Goal: Information Seeking & Learning: Learn about a topic

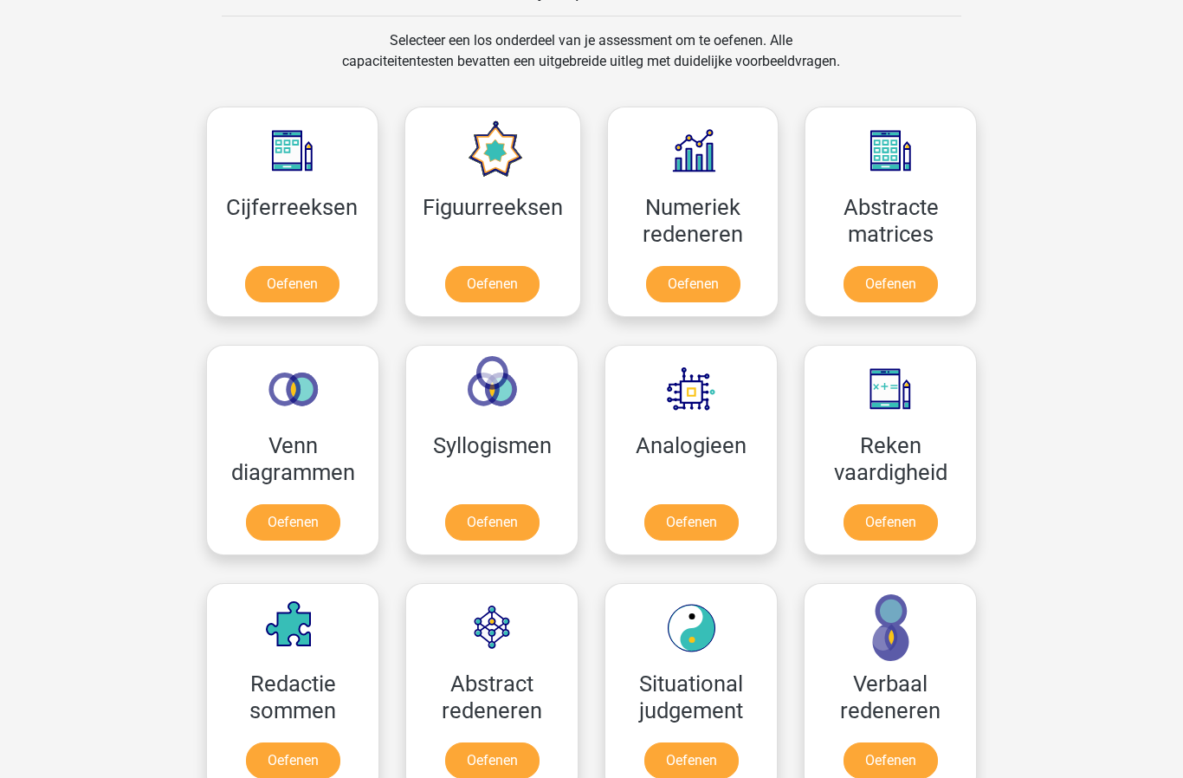
scroll to position [706, 0]
click at [886, 522] on link "Oefenen" at bounding box center [891, 522] width 94 height 36
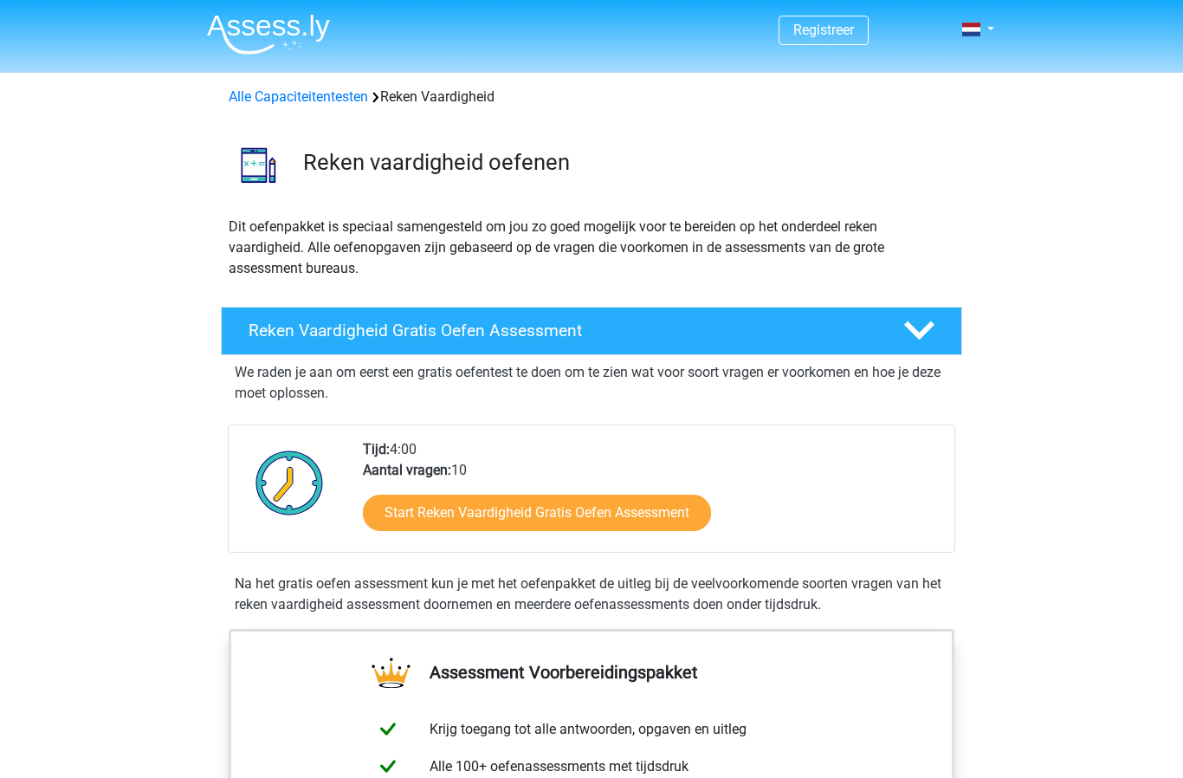
click at [509, 520] on link "Start Reken Vaardigheid Gratis Oefen Assessment" at bounding box center [537, 513] width 348 height 36
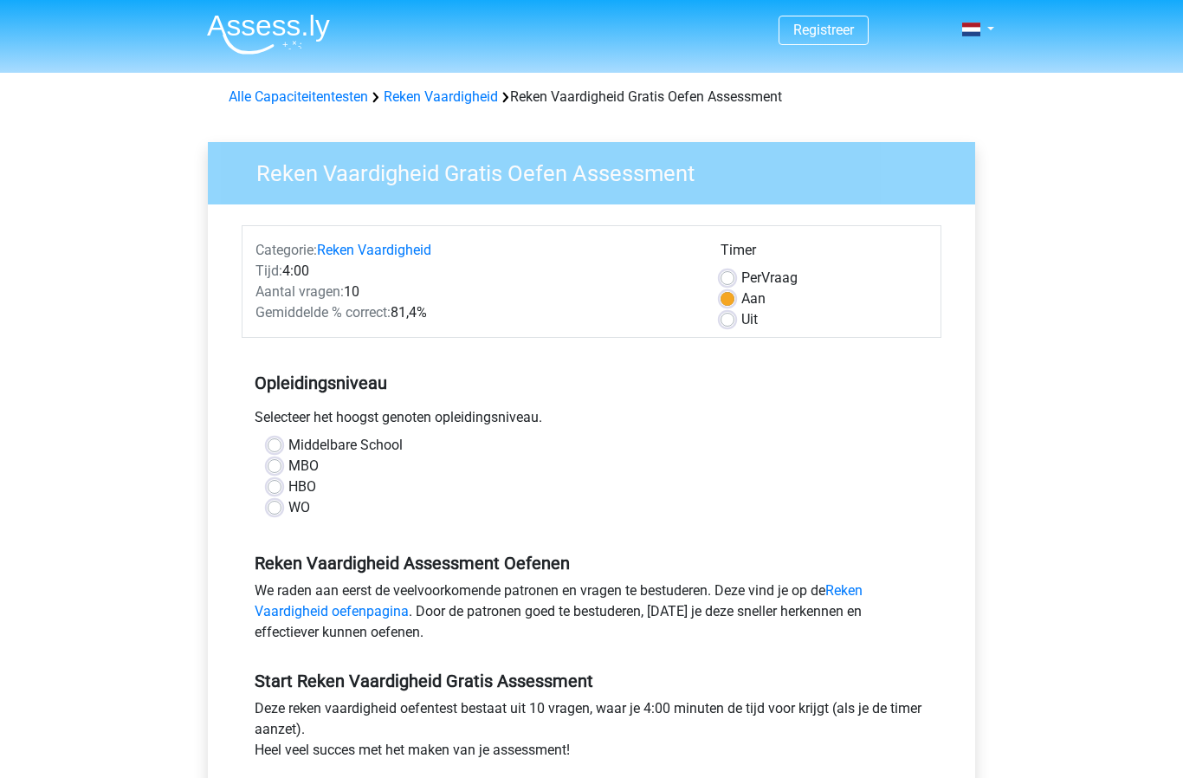
click at [288, 469] on label "MBO" at bounding box center [303, 466] width 30 height 21
click at [277, 469] on input "MBO" at bounding box center [275, 464] width 14 height 17
radio input "true"
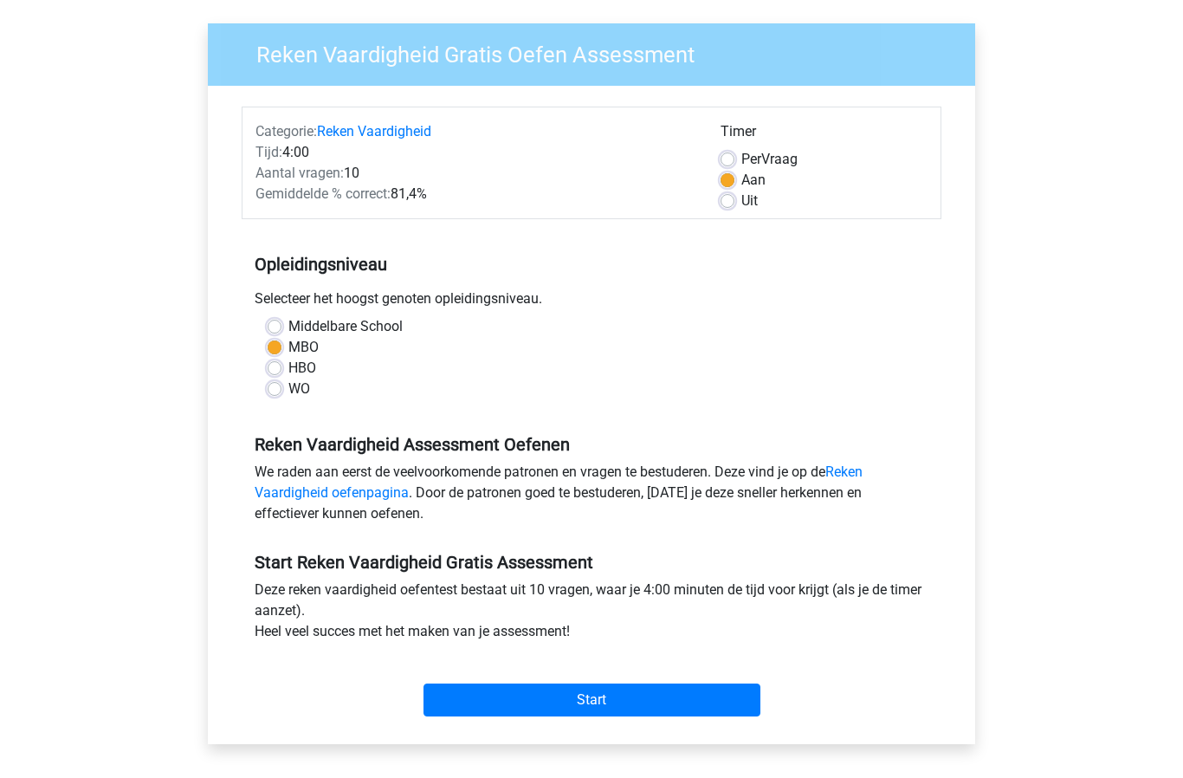
scroll to position [128, 0]
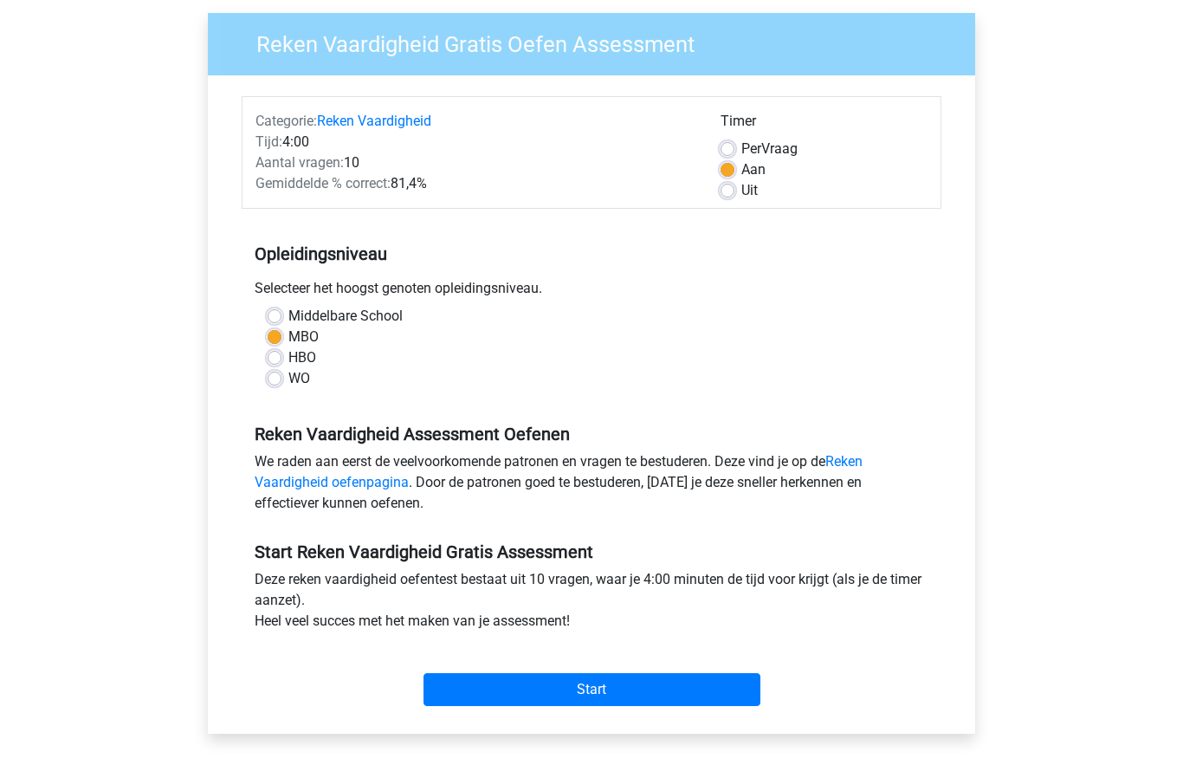
click at [586, 691] on input "Start" at bounding box center [592, 690] width 337 height 33
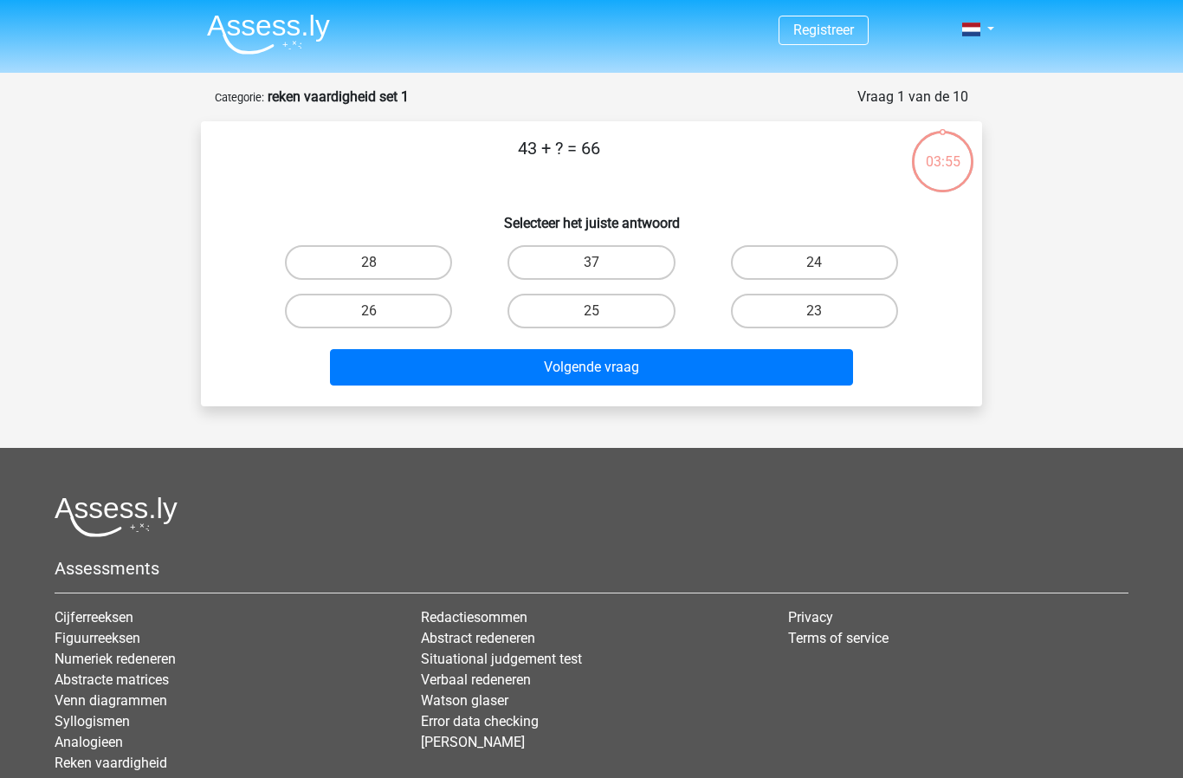
click at [781, 320] on label "23" at bounding box center [814, 311] width 167 height 35
click at [814, 320] on input "23" at bounding box center [819, 316] width 11 height 11
radio input "true"
click at [605, 376] on button "Volgende vraag" at bounding box center [592, 367] width 524 height 36
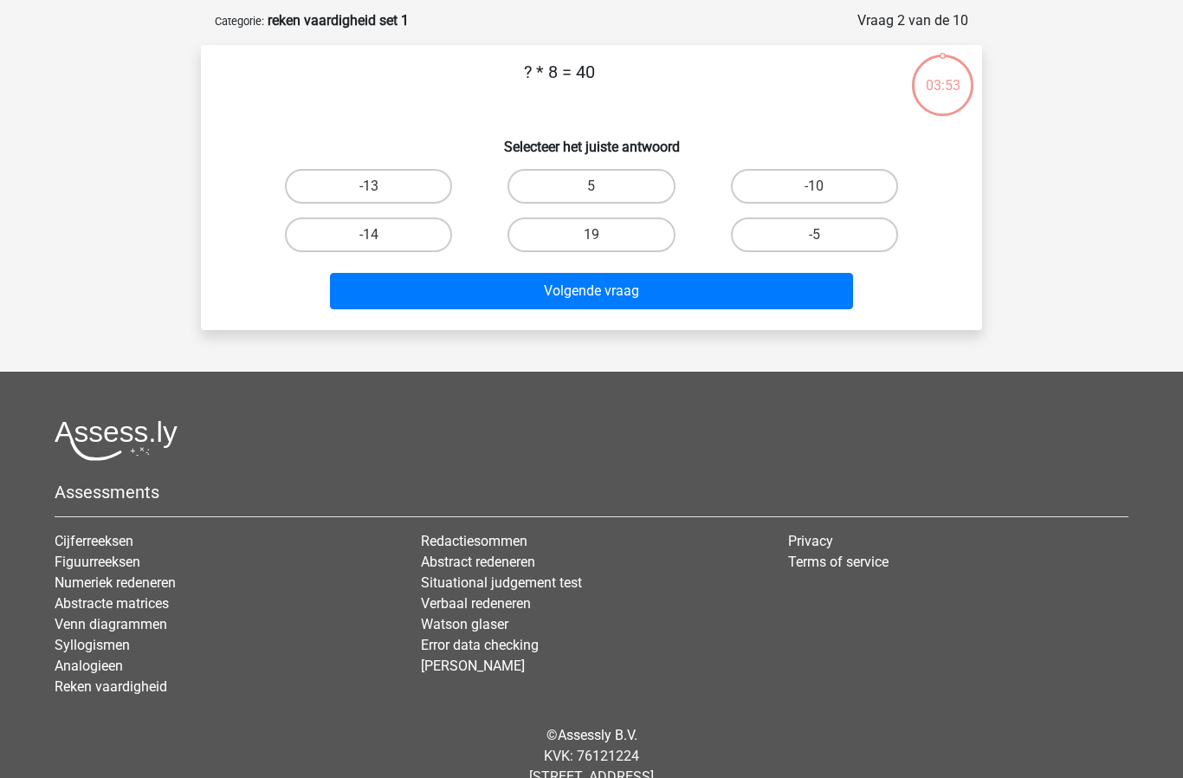
scroll to position [87, 0]
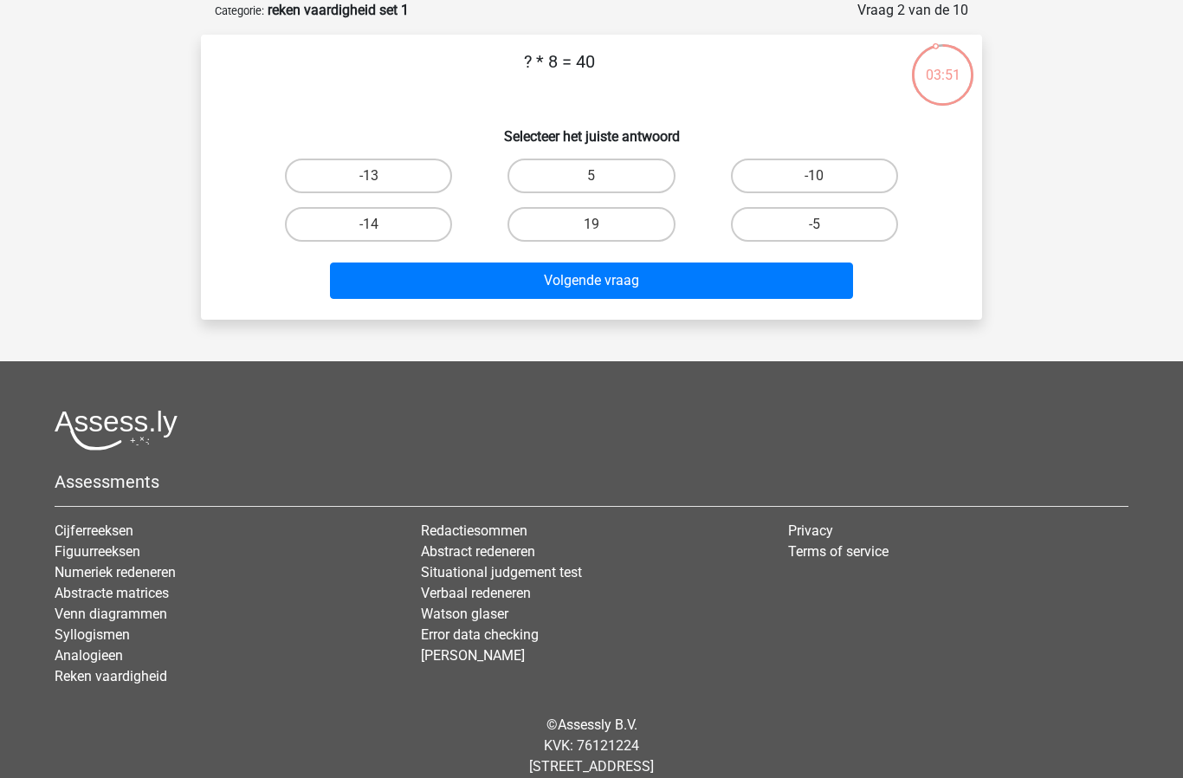
click at [574, 178] on label "5" at bounding box center [591, 176] width 167 height 35
click at [592, 178] on input "5" at bounding box center [597, 181] width 11 height 11
radio input "true"
click at [555, 297] on button "Volgende vraag" at bounding box center [592, 280] width 524 height 36
click at [574, 172] on label "22" at bounding box center [591, 176] width 167 height 35
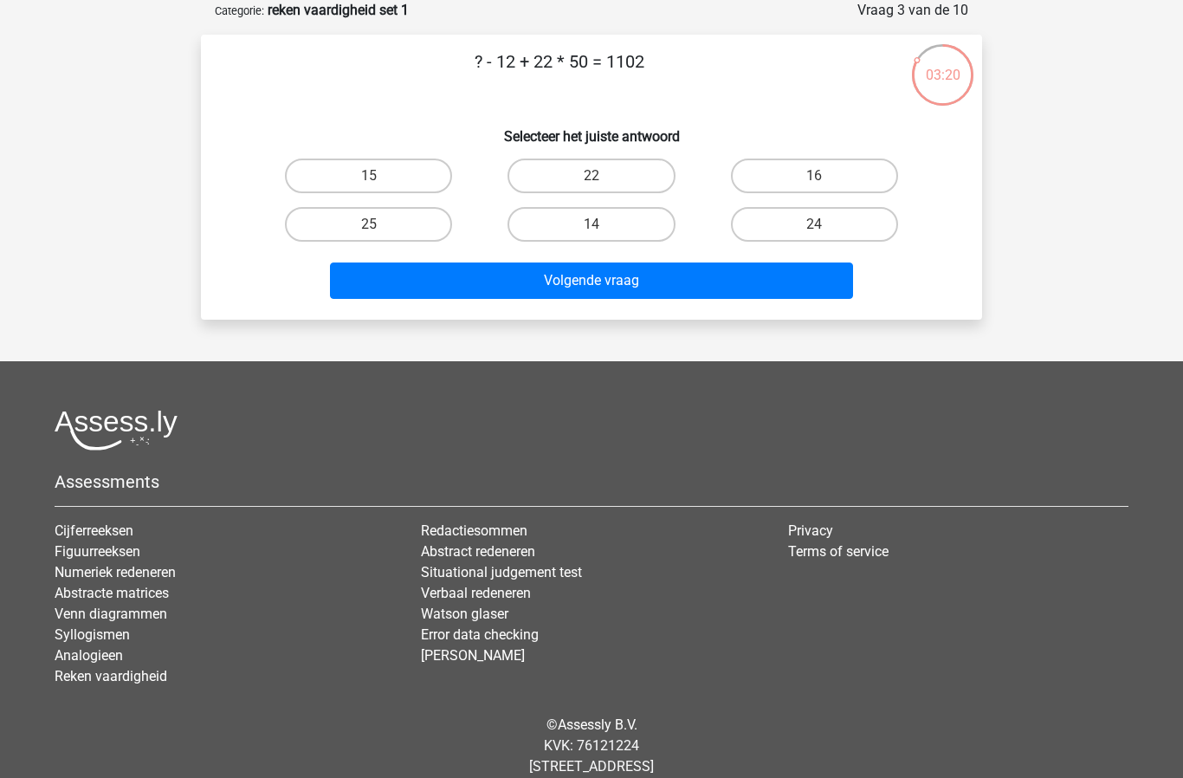
click at [592, 176] on input "22" at bounding box center [597, 181] width 11 height 11
radio input "true"
click at [571, 288] on button "Volgende vraag" at bounding box center [592, 280] width 524 height 36
click at [786, 229] on label "25" at bounding box center [814, 224] width 167 height 35
click at [814, 229] on input "25" at bounding box center [819, 229] width 11 height 11
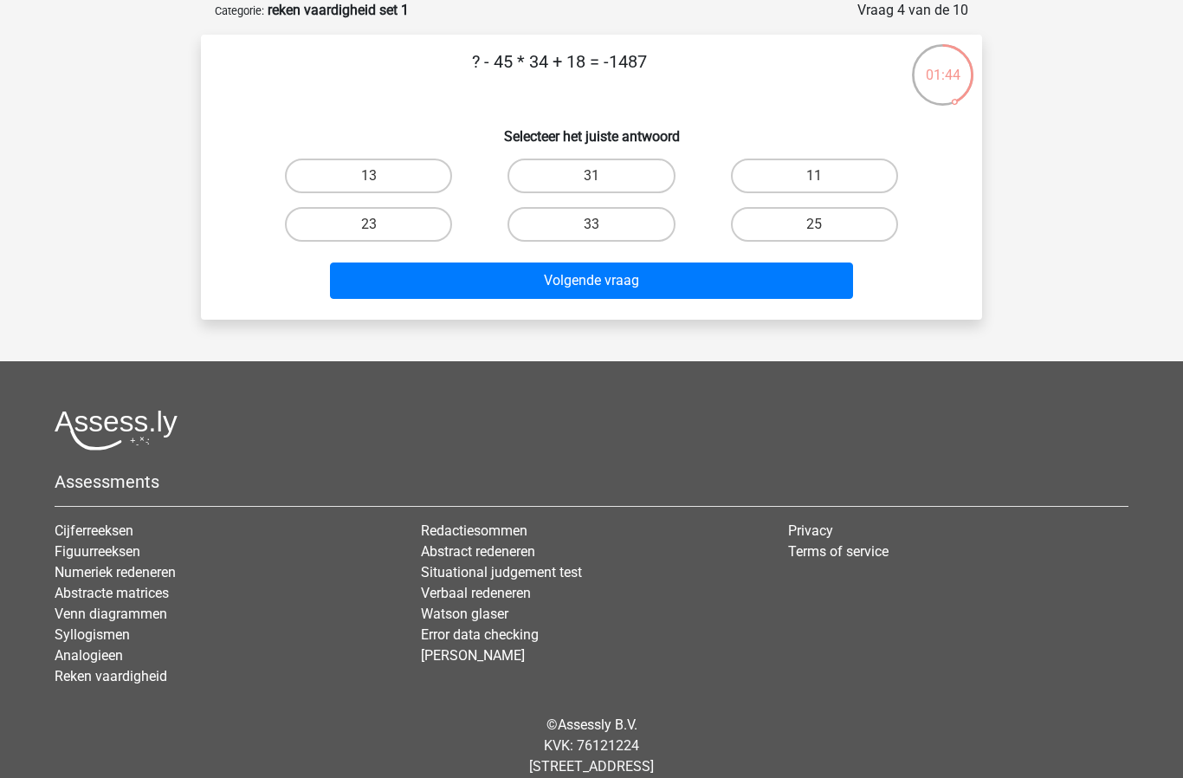
radio input "true"
click at [595, 288] on button "Volgende vraag" at bounding box center [592, 280] width 524 height 36
click at [573, 228] on label "28" at bounding box center [591, 224] width 167 height 35
click at [592, 228] on input "28" at bounding box center [597, 229] width 11 height 11
radio input "true"
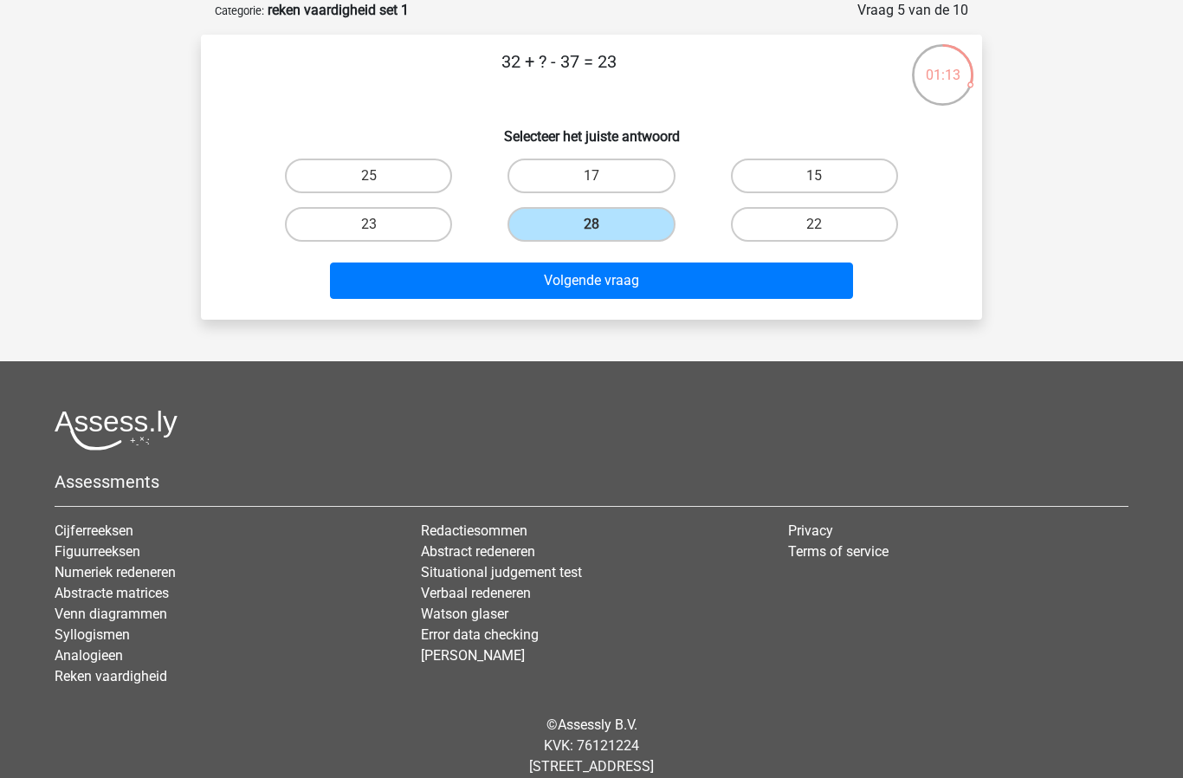
click at [547, 293] on button "Volgende vraag" at bounding box center [592, 280] width 524 height 36
click at [573, 171] on label "9" at bounding box center [591, 176] width 167 height 35
click at [592, 176] on input "9" at bounding box center [597, 181] width 11 height 11
radio input "true"
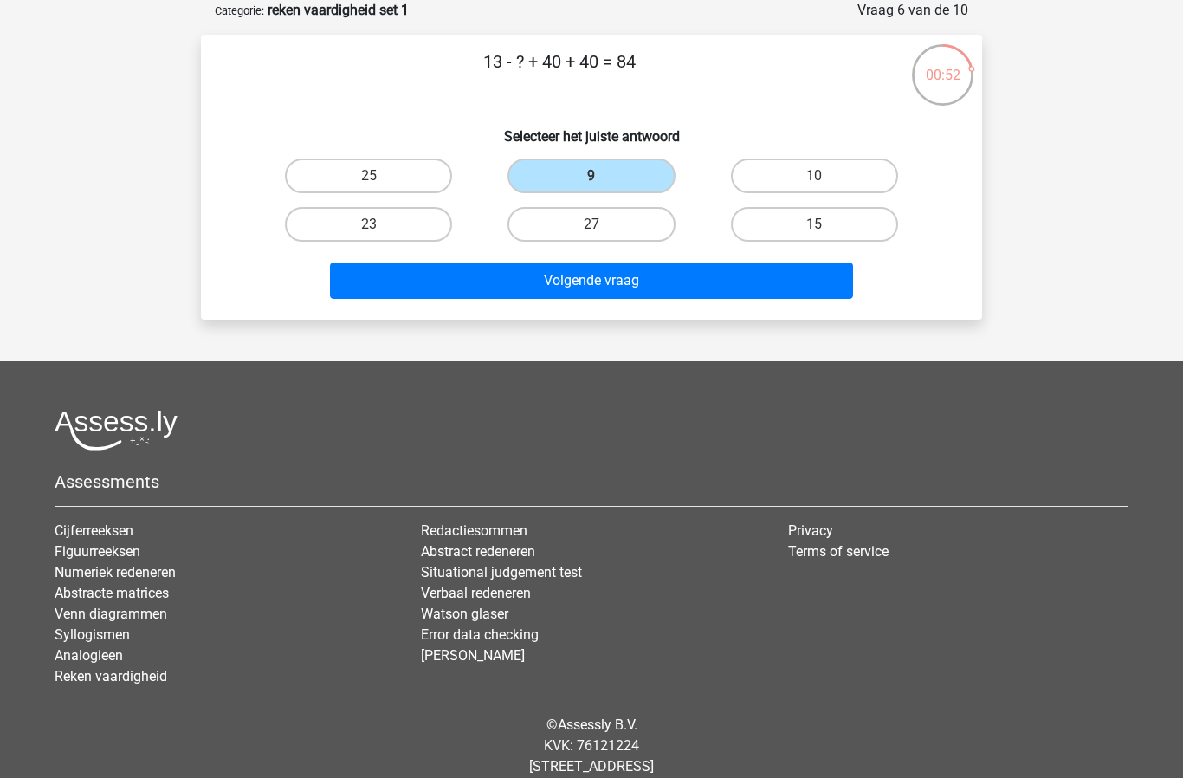
click at [557, 289] on button "Volgende vraag" at bounding box center [592, 280] width 524 height 36
click at [579, 229] on label "3" at bounding box center [591, 224] width 167 height 35
click at [592, 229] on input "3" at bounding box center [597, 229] width 11 height 11
radio input "true"
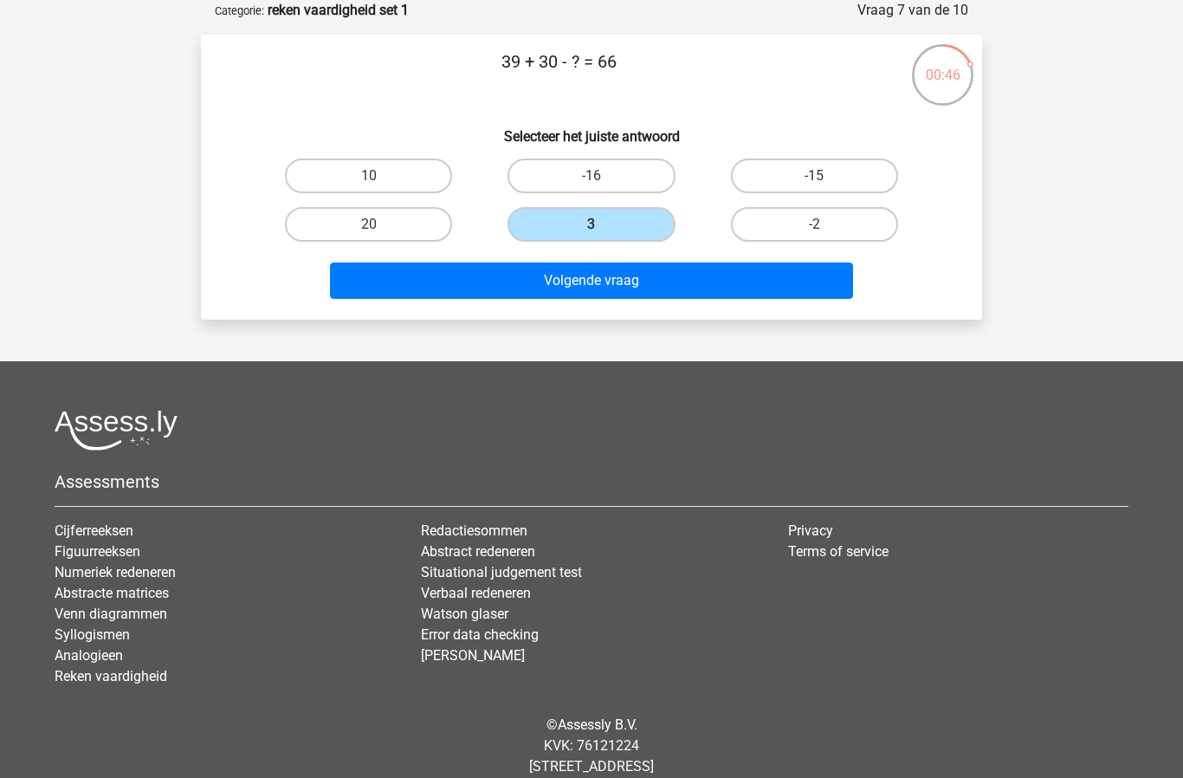
click at [564, 293] on button "Volgende vraag" at bounding box center [592, 280] width 524 height 36
click at [369, 228] on input "-12" at bounding box center [374, 229] width 11 height 11
radio input "true"
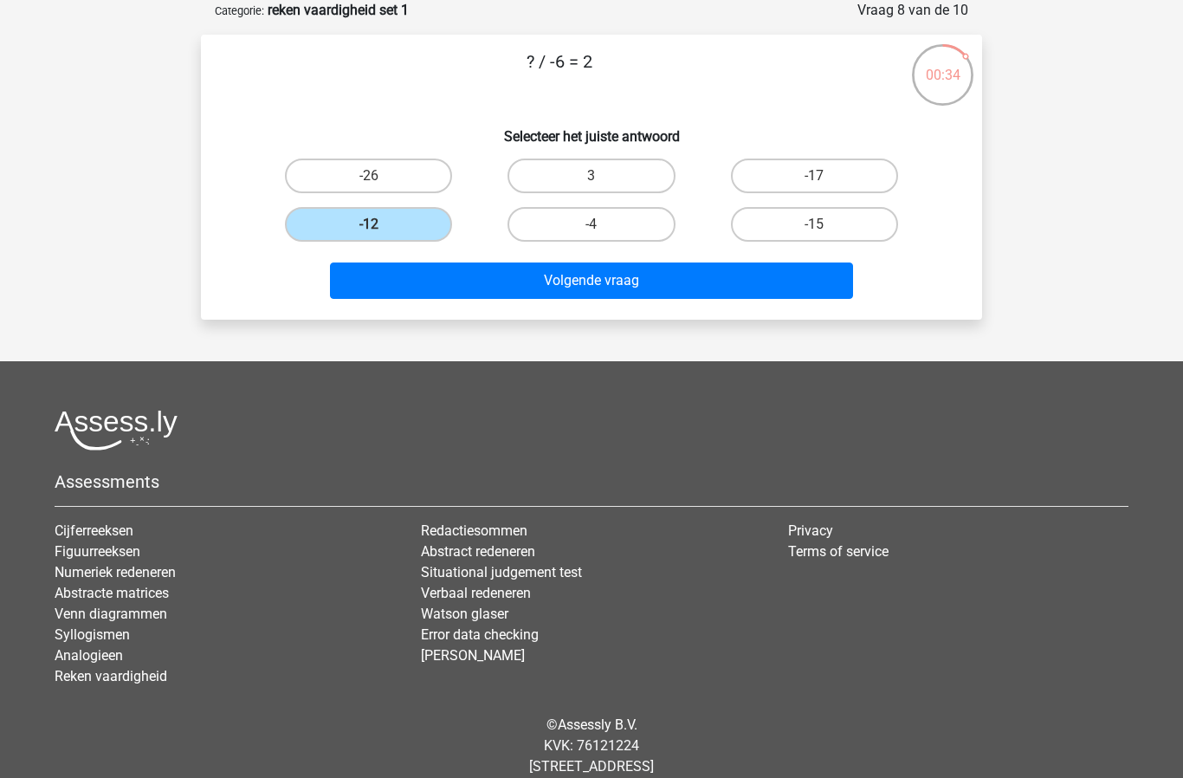
click at [586, 293] on button "Volgende vraag" at bounding box center [592, 280] width 524 height 36
click at [577, 179] on label "22" at bounding box center [591, 176] width 167 height 35
click at [592, 179] on input "22" at bounding box center [597, 181] width 11 height 11
radio input "true"
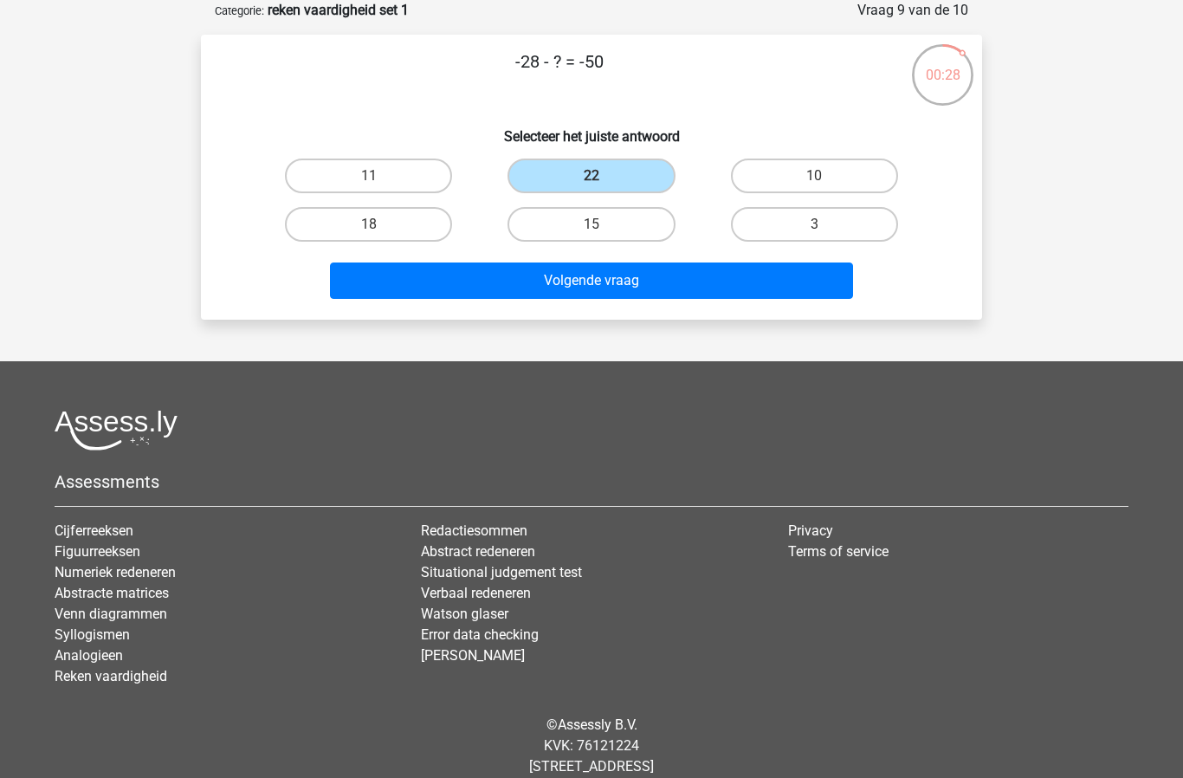
click at [565, 288] on button "Volgende vraag" at bounding box center [592, 280] width 524 height 36
click at [796, 235] on label "48" at bounding box center [814, 224] width 167 height 35
click at [814, 235] on input "48" at bounding box center [819, 229] width 11 height 11
radio input "true"
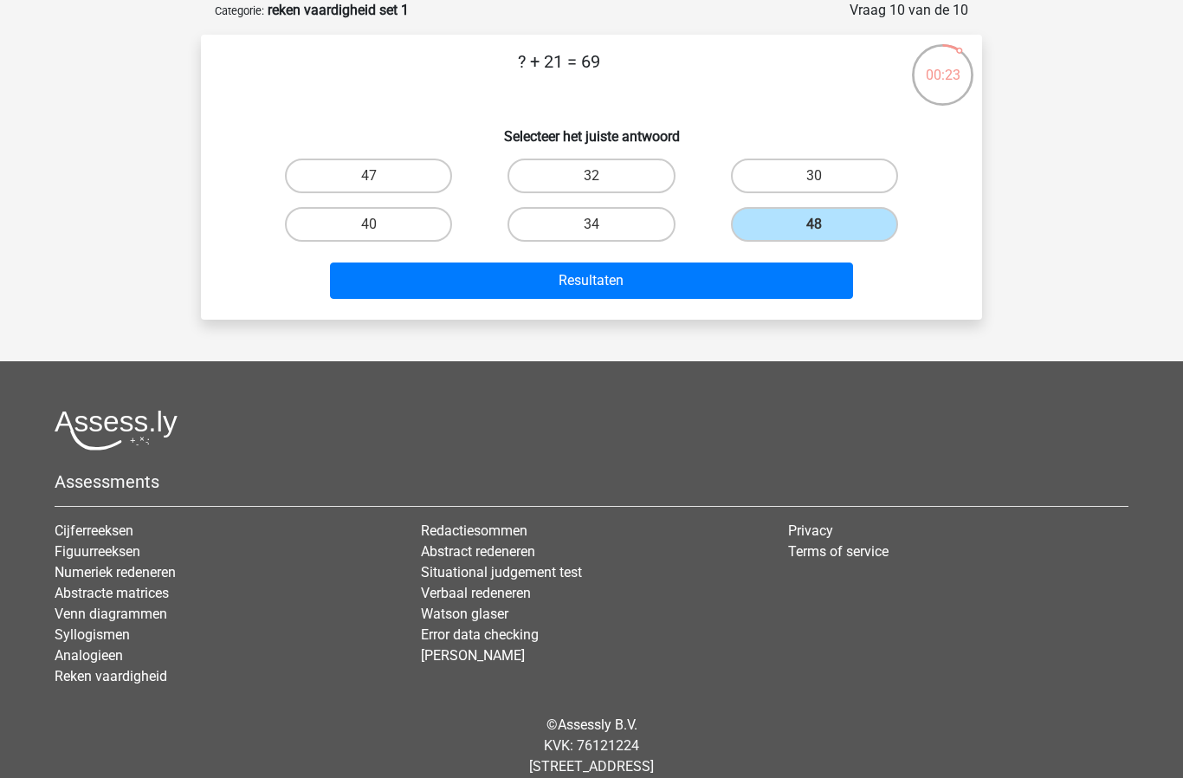
click at [597, 282] on button "Resultaten" at bounding box center [592, 280] width 524 height 36
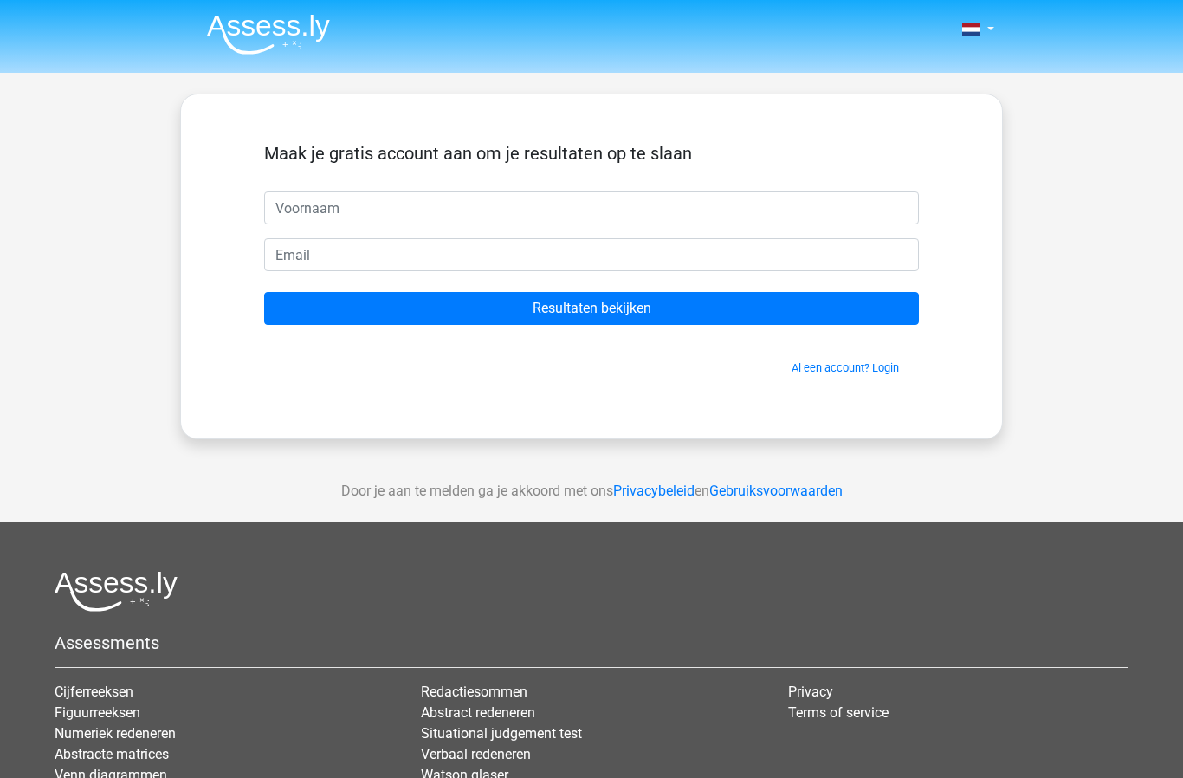
click at [317, 212] on input "text" at bounding box center [591, 207] width 655 height 33
type input "Helma"
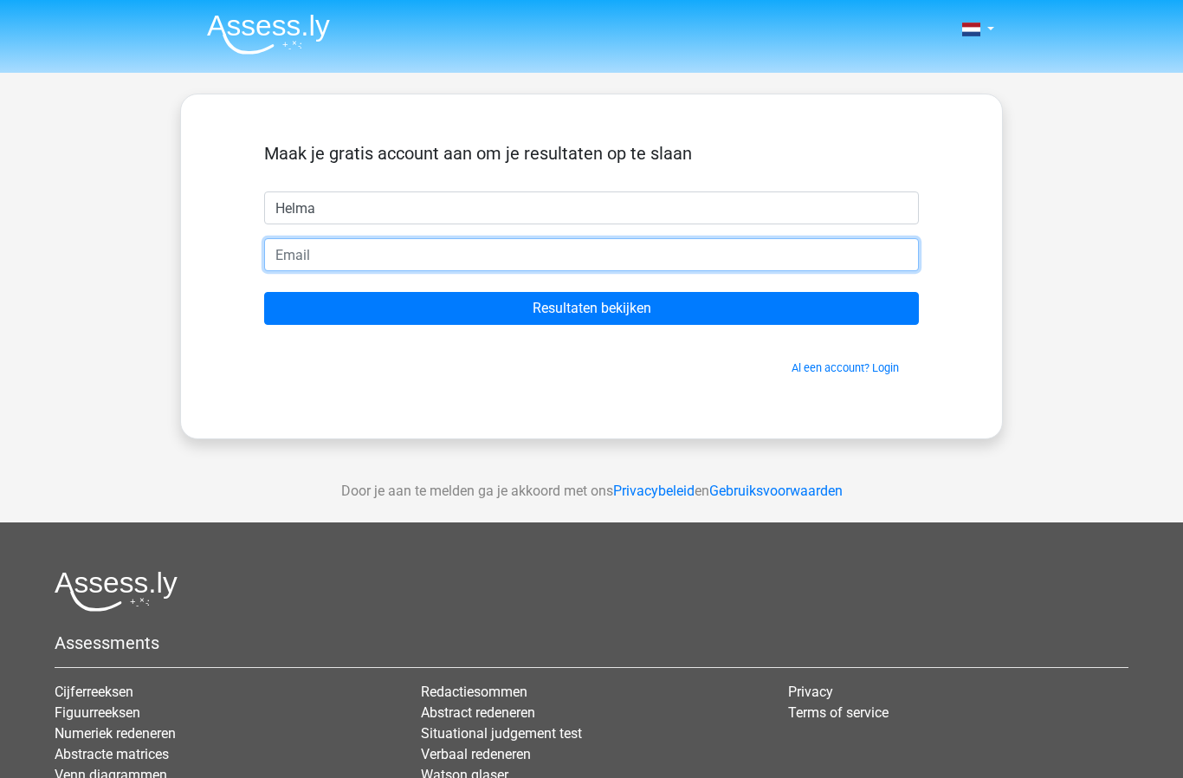
click at [294, 264] on input "email" at bounding box center [591, 254] width 655 height 33
type input "[EMAIL_ADDRESS][DOMAIN_NAME]"
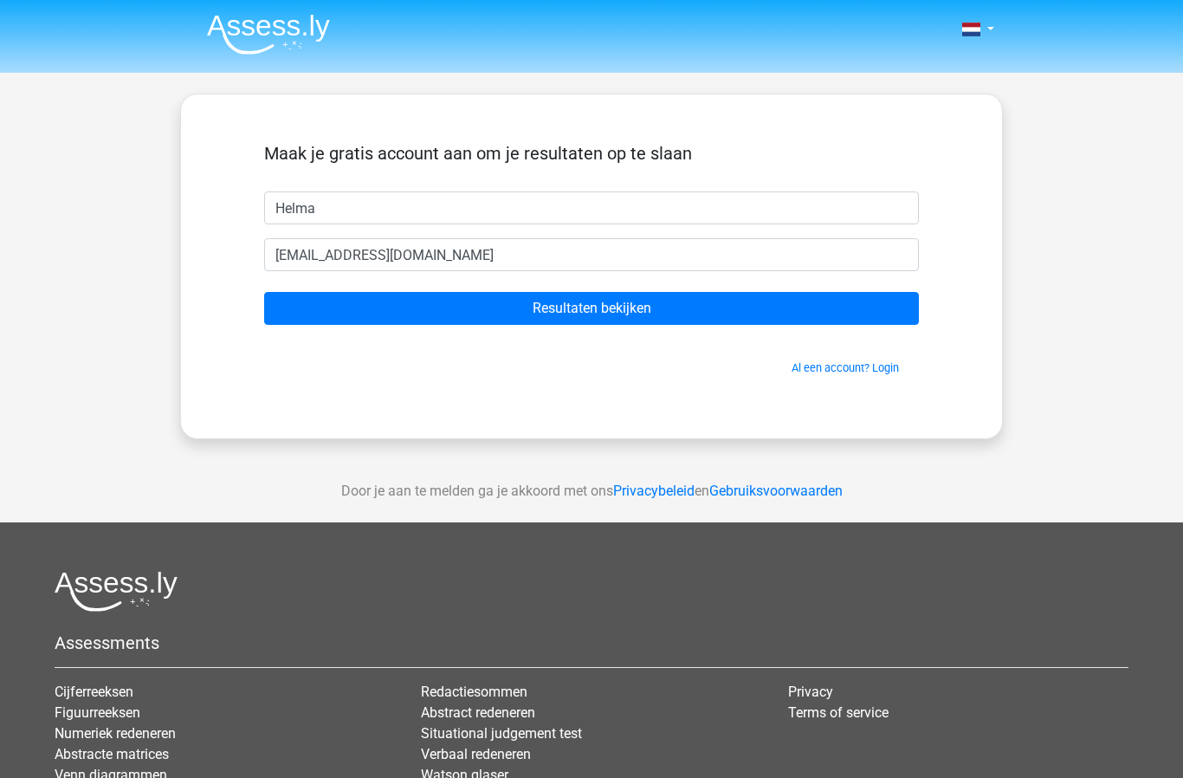
click at [582, 314] on input "Resultaten bekijken" at bounding box center [591, 308] width 655 height 33
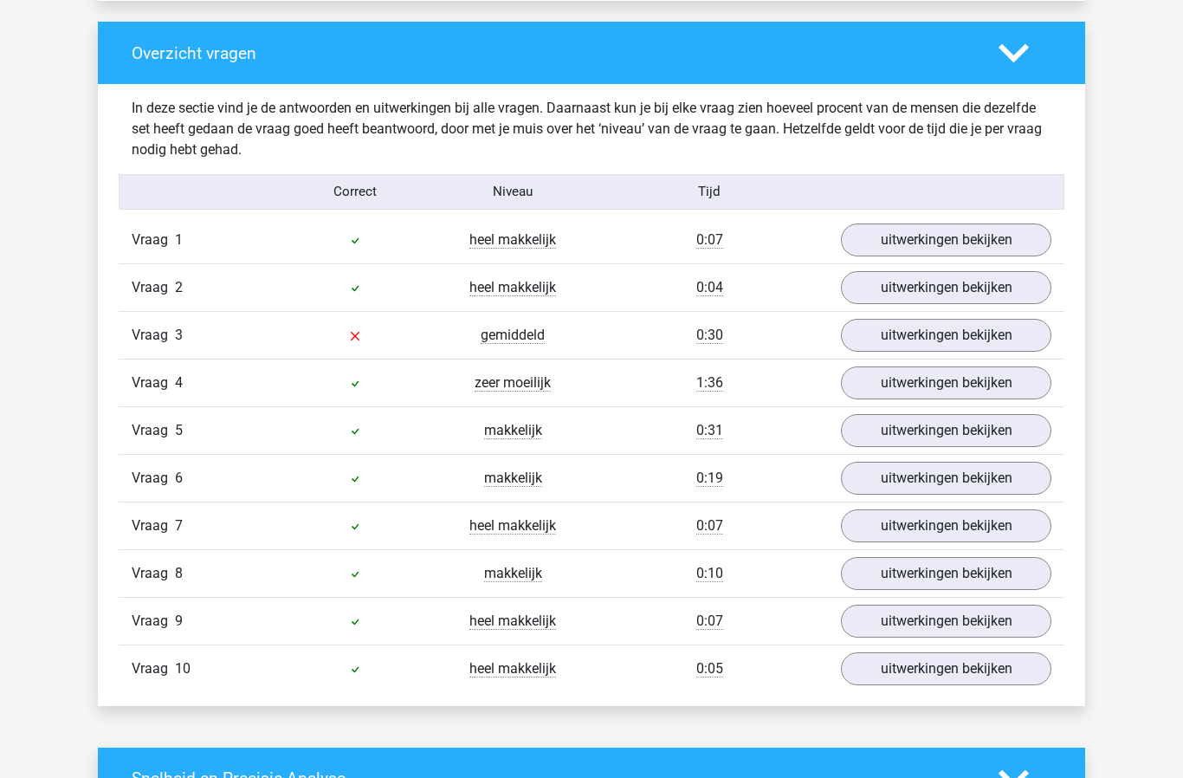
scroll to position [1278, 0]
click at [967, 387] on link "uitwerkingen bekijken" at bounding box center [946, 382] width 210 height 33
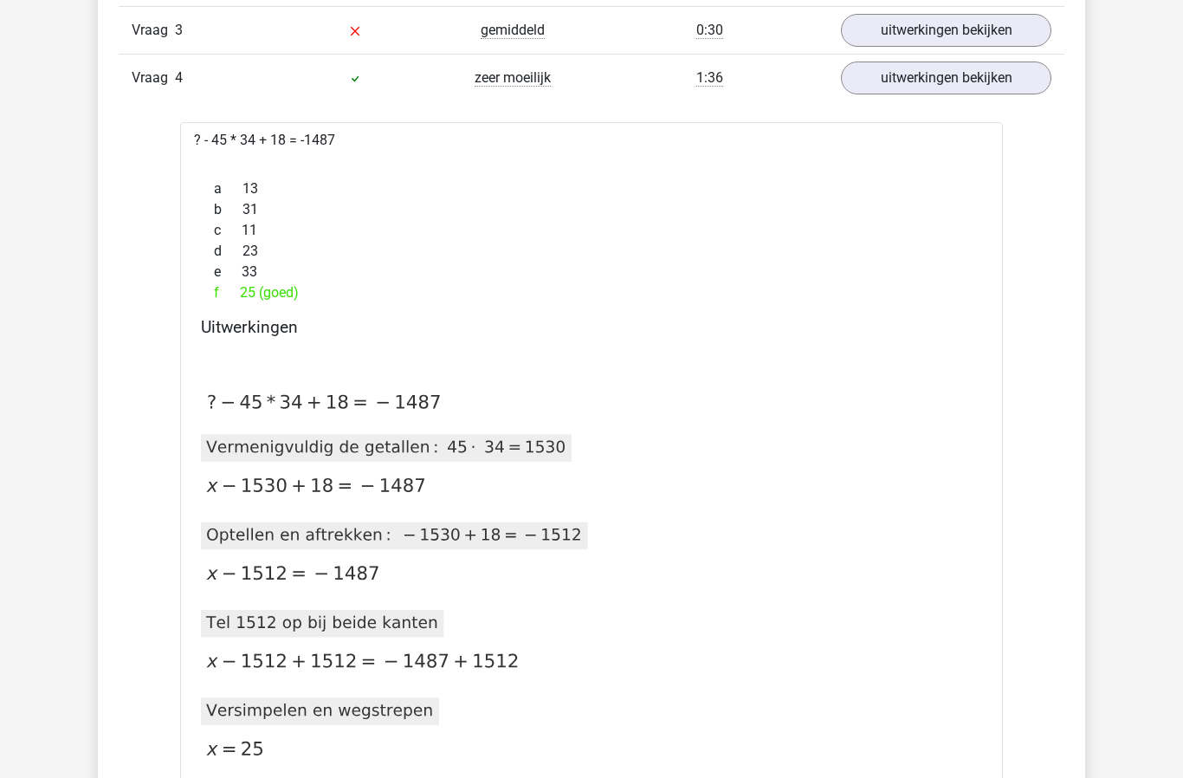
scroll to position [1582, 0]
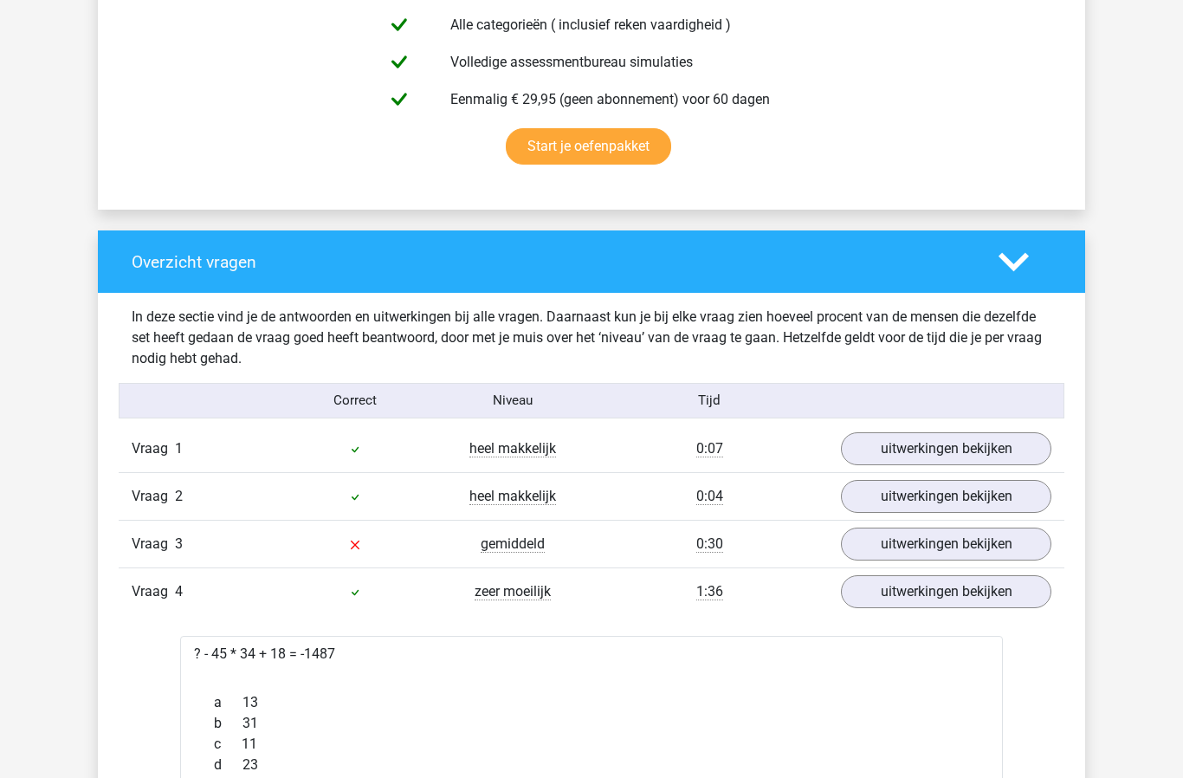
click at [967, 451] on link "uitwerkingen bekijken" at bounding box center [946, 449] width 210 height 33
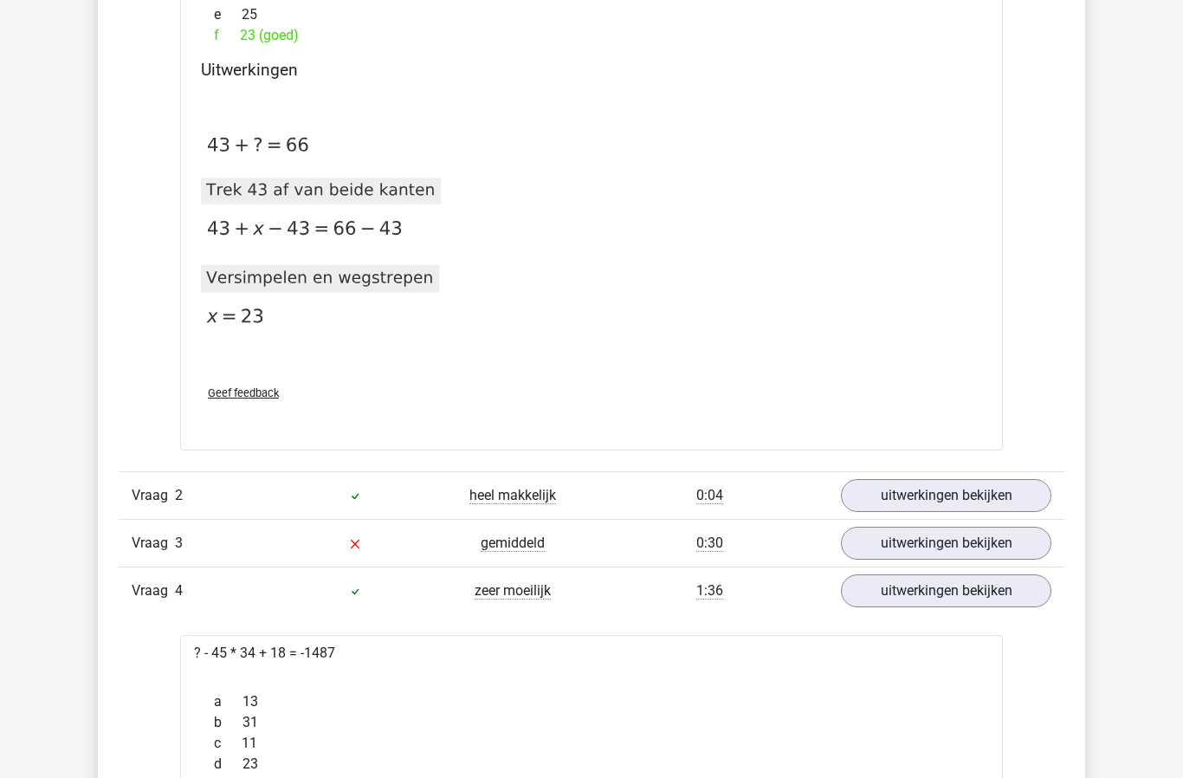
scroll to position [1699, 0]
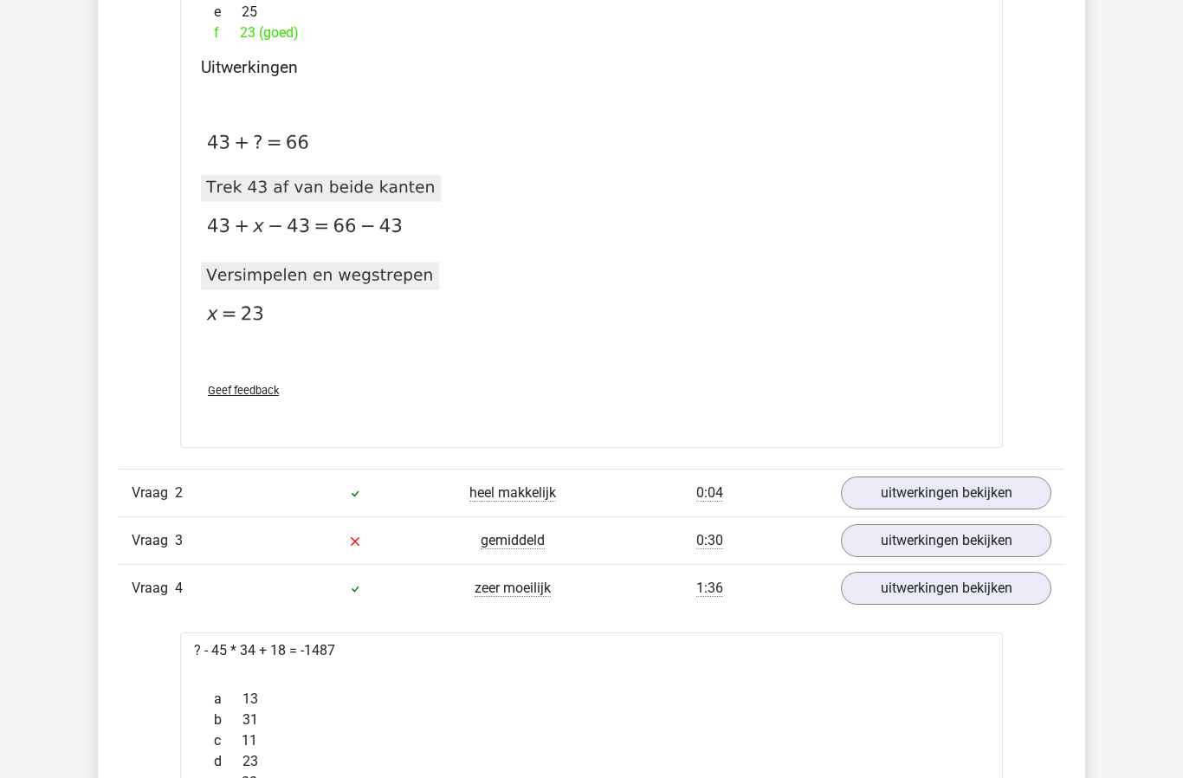
click at [962, 593] on link "uitwerkingen bekijken" at bounding box center [946, 589] width 210 height 33
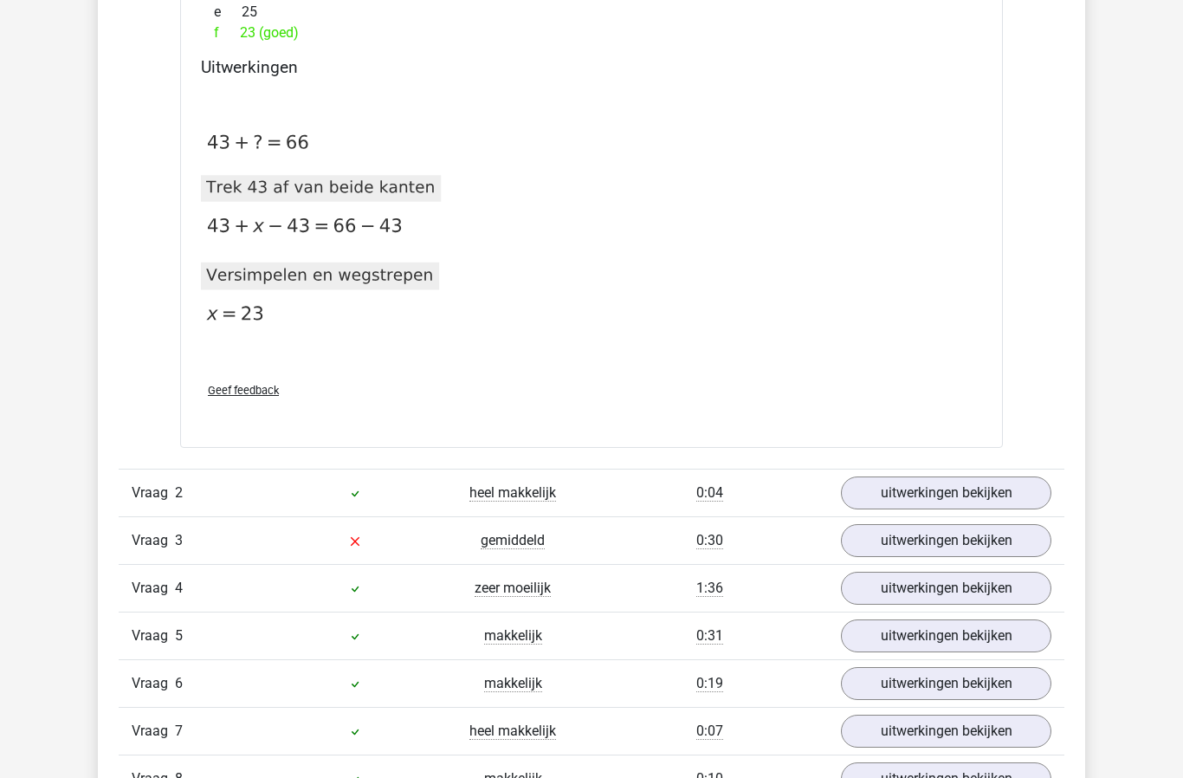
click at [971, 593] on link "uitwerkingen bekijken" at bounding box center [946, 588] width 210 height 33
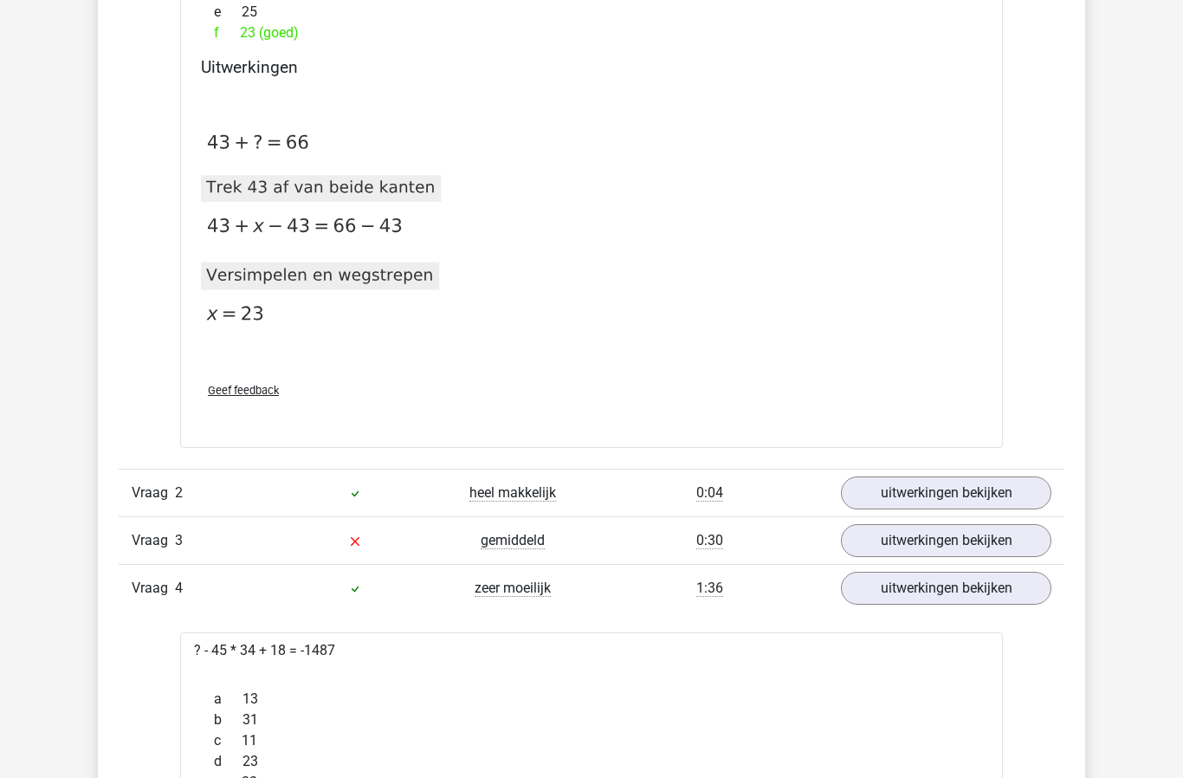
click at [979, 539] on link "uitwerkingen bekijken" at bounding box center [946, 540] width 210 height 33
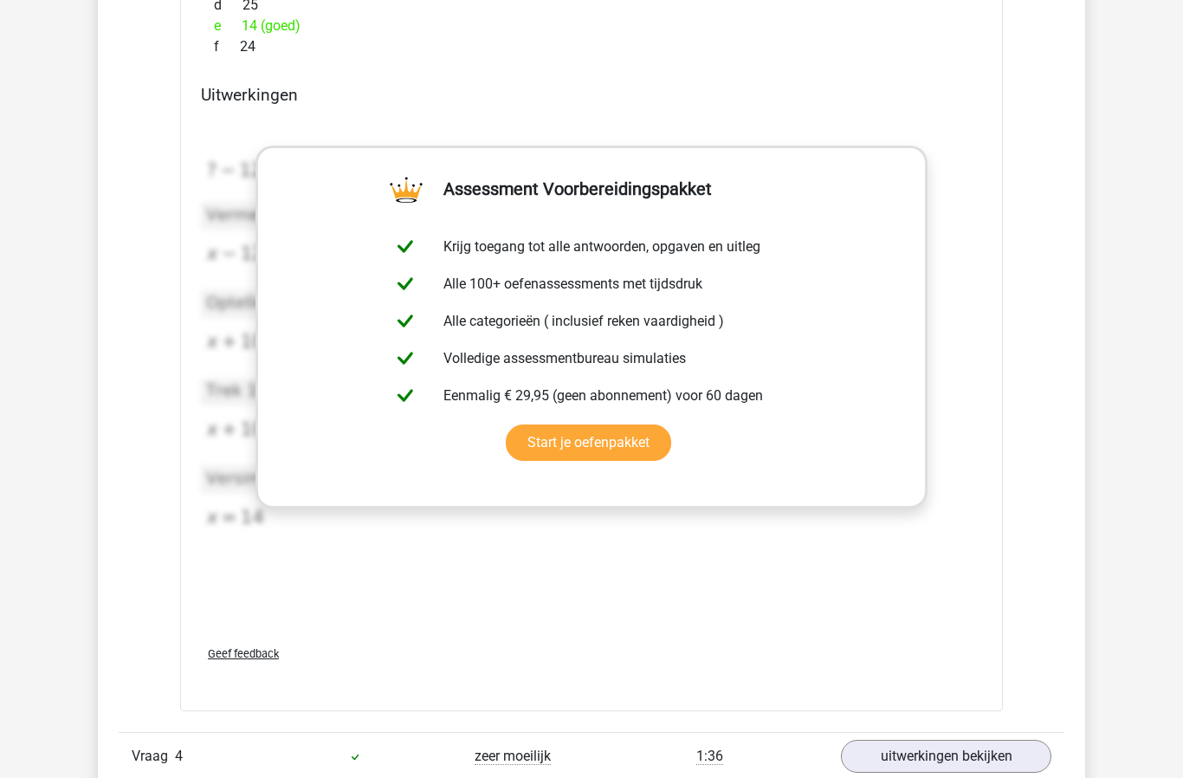
scroll to position [2407, 0]
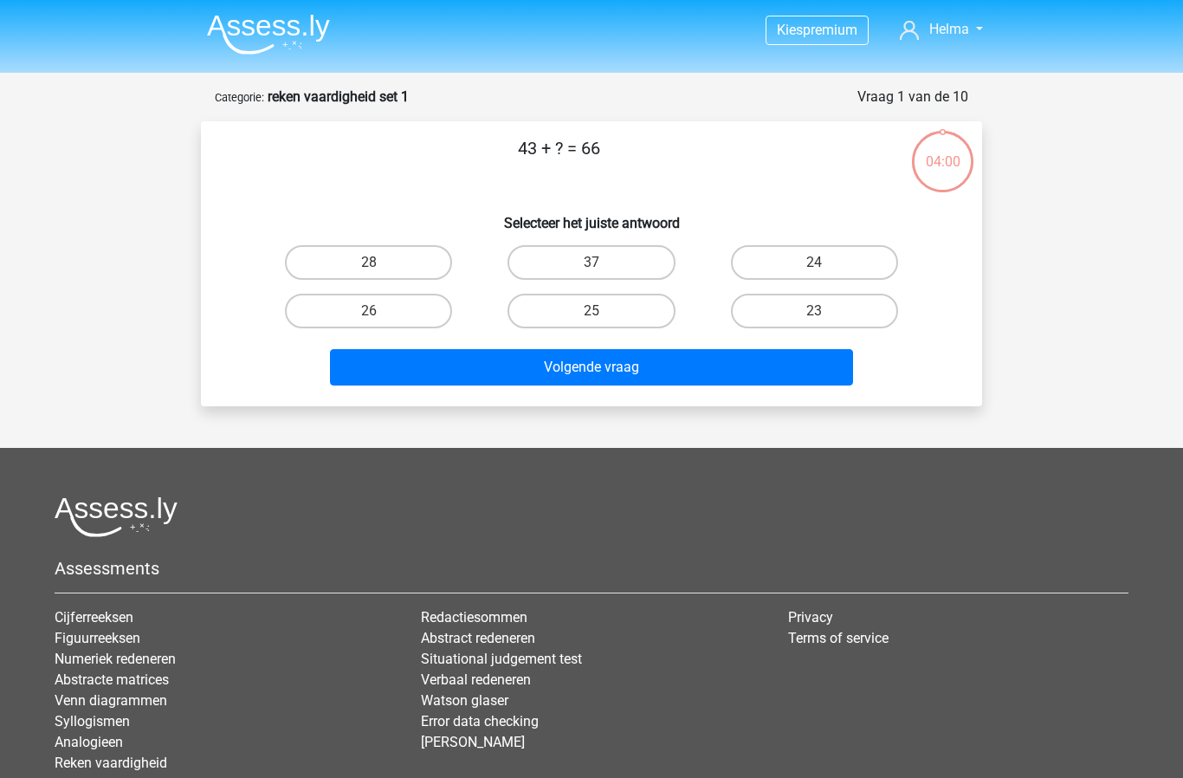
scroll to position [87, 0]
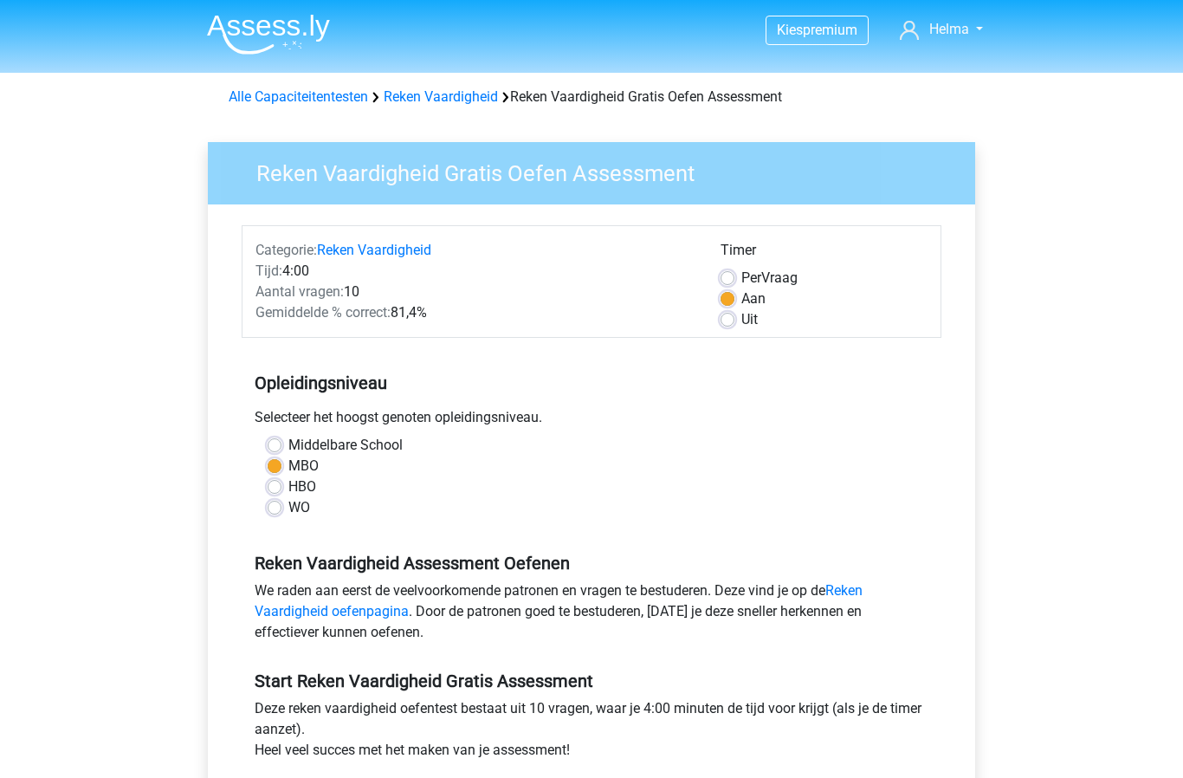
scroll to position [192, 0]
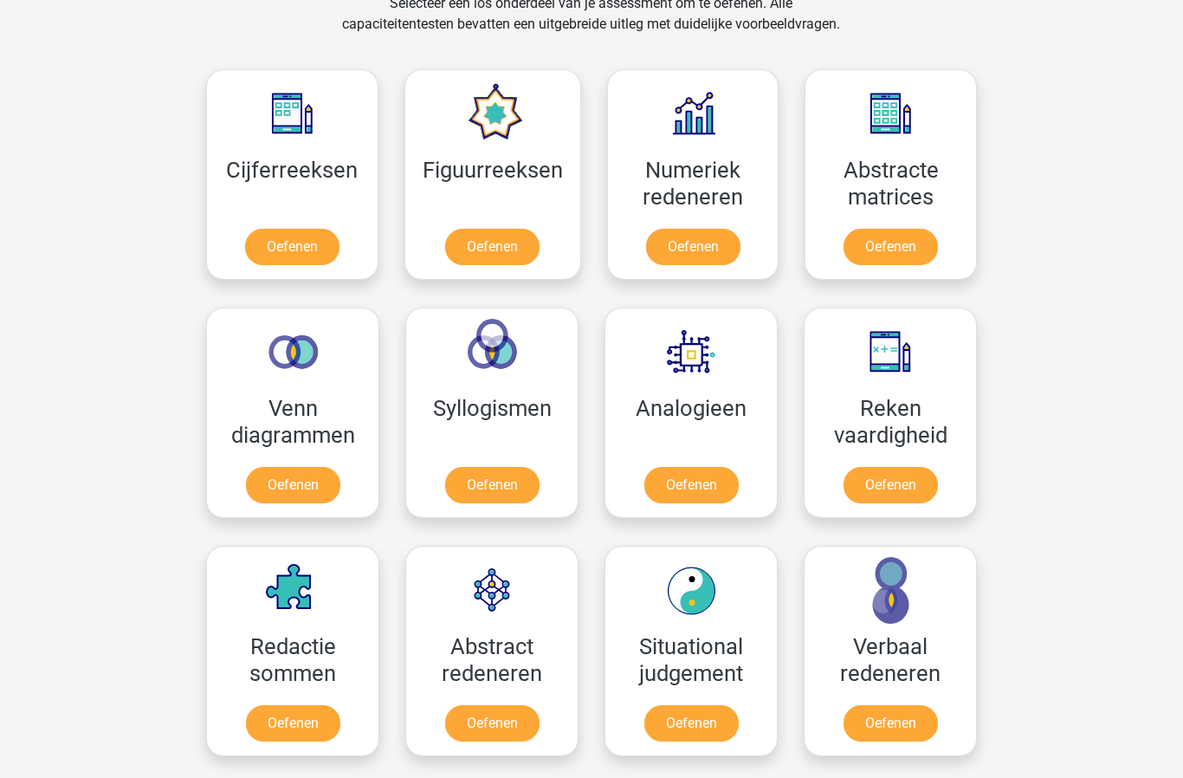
scroll to position [742, 0]
click at [898, 722] on link "Oefenen" at bounding box center [891, 724] width 94 height 36
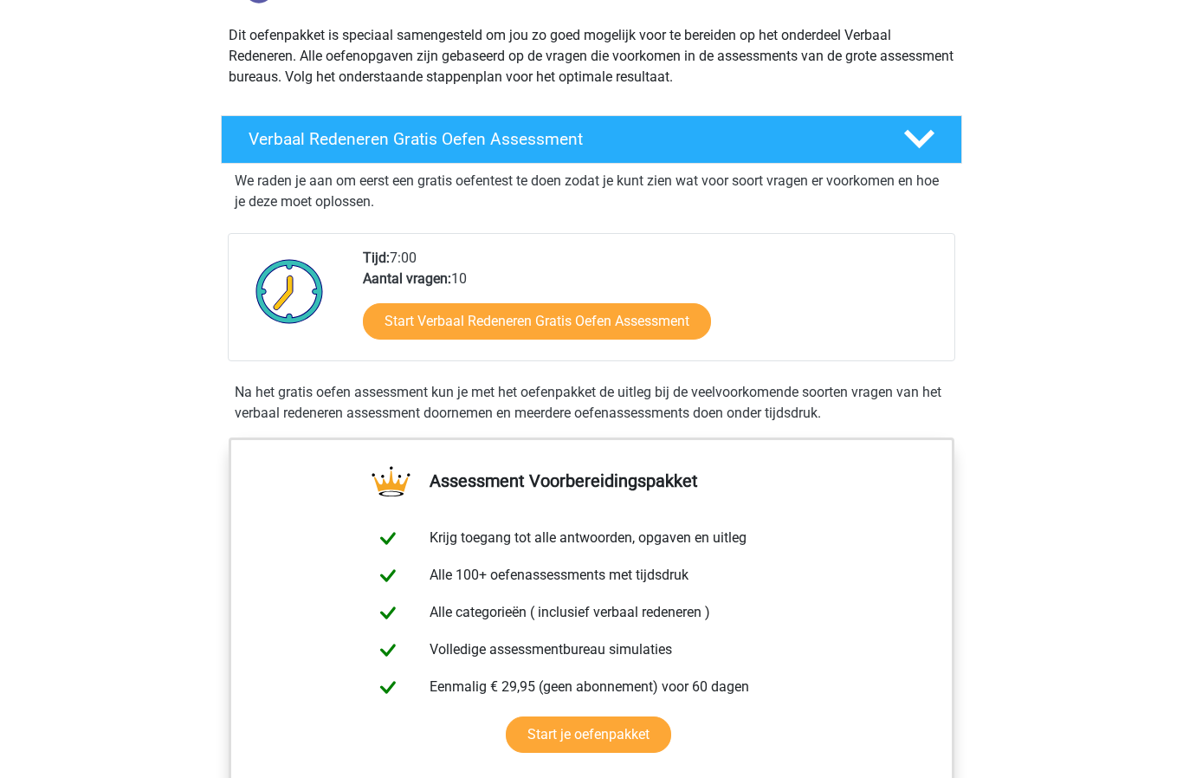
scroll to position [191, 0]
click at [616, 325] on link "Start Verbaal Redeneren Gratis Oefen Assessment" at bounding box center [537, 321] width 348 height 36
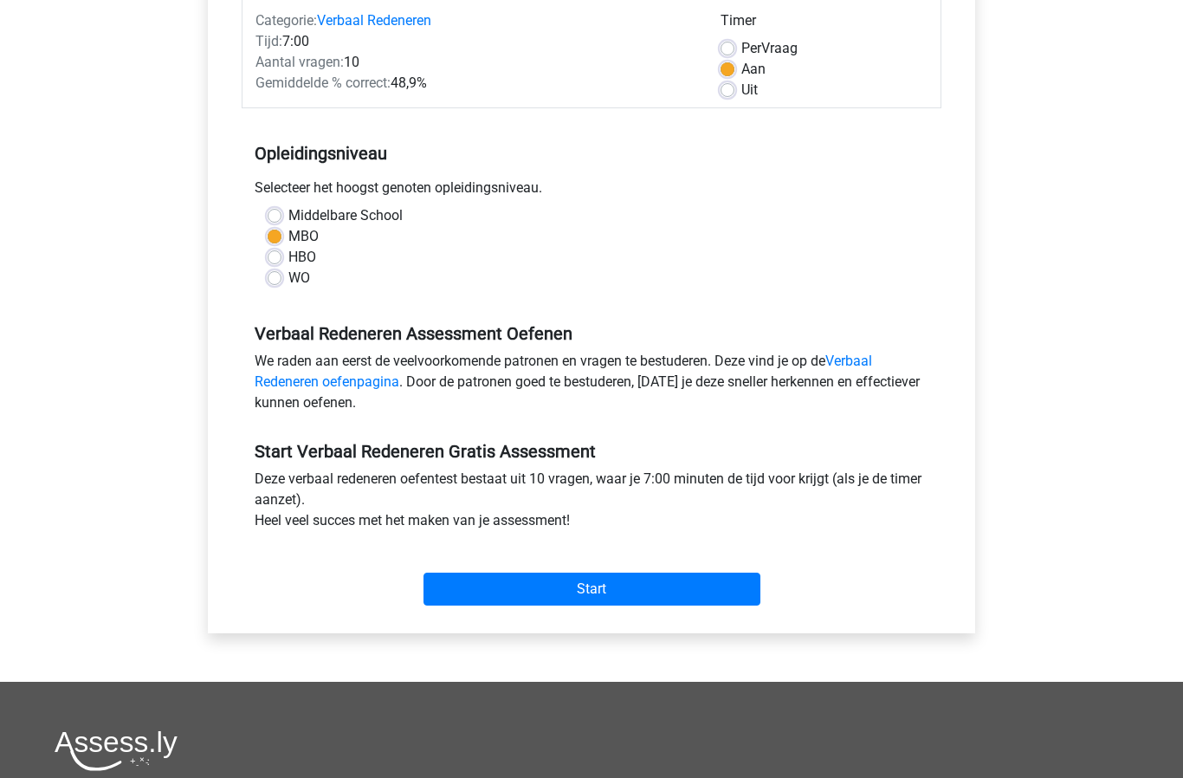
scroll to position [235, 0]
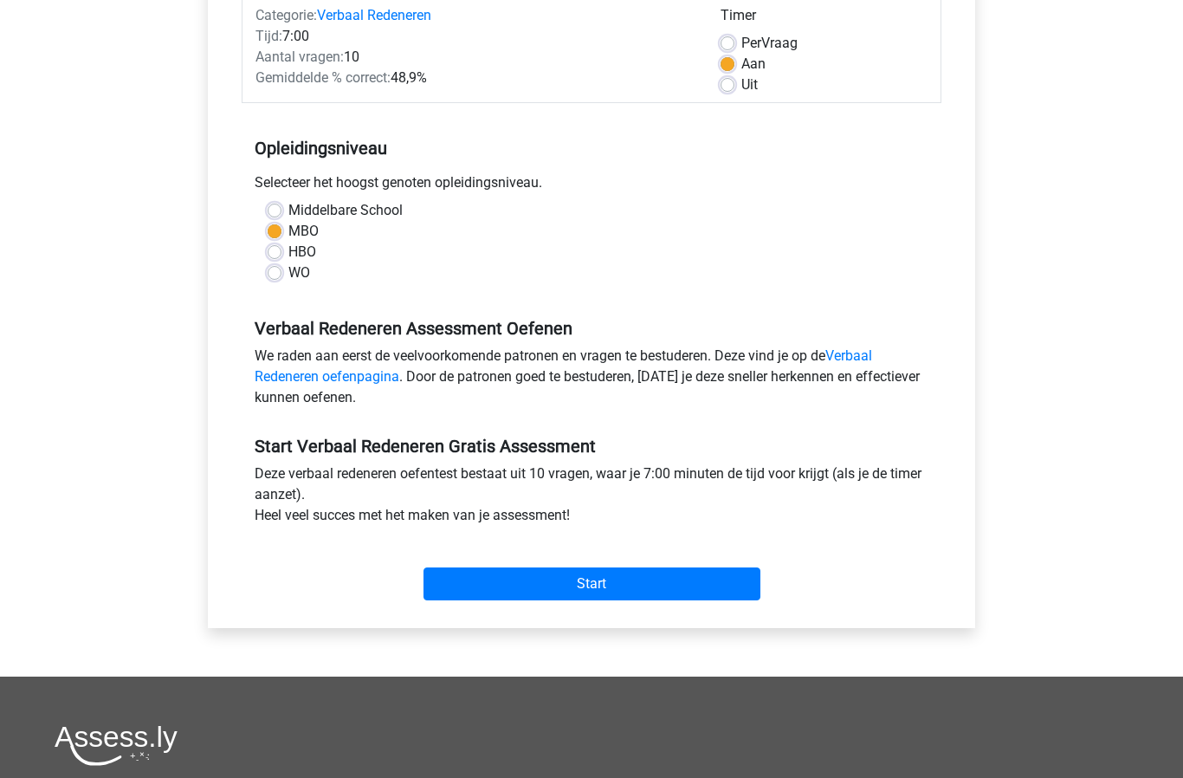
click at [676, 584] on input "Start" at bounding box center [592, 583] width 337 height 33
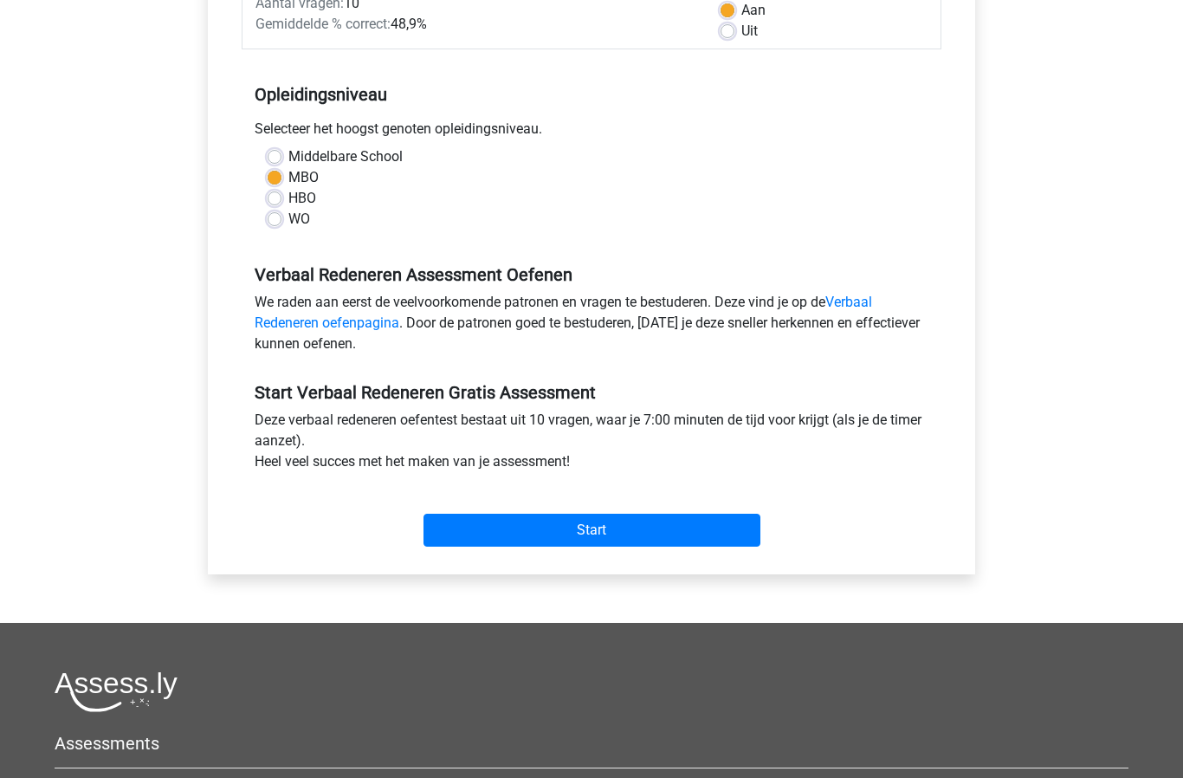
scroll to position [288, 0]
click at [688, 529] on input "Start" at bounding box center [592, 530] width 337 height 33
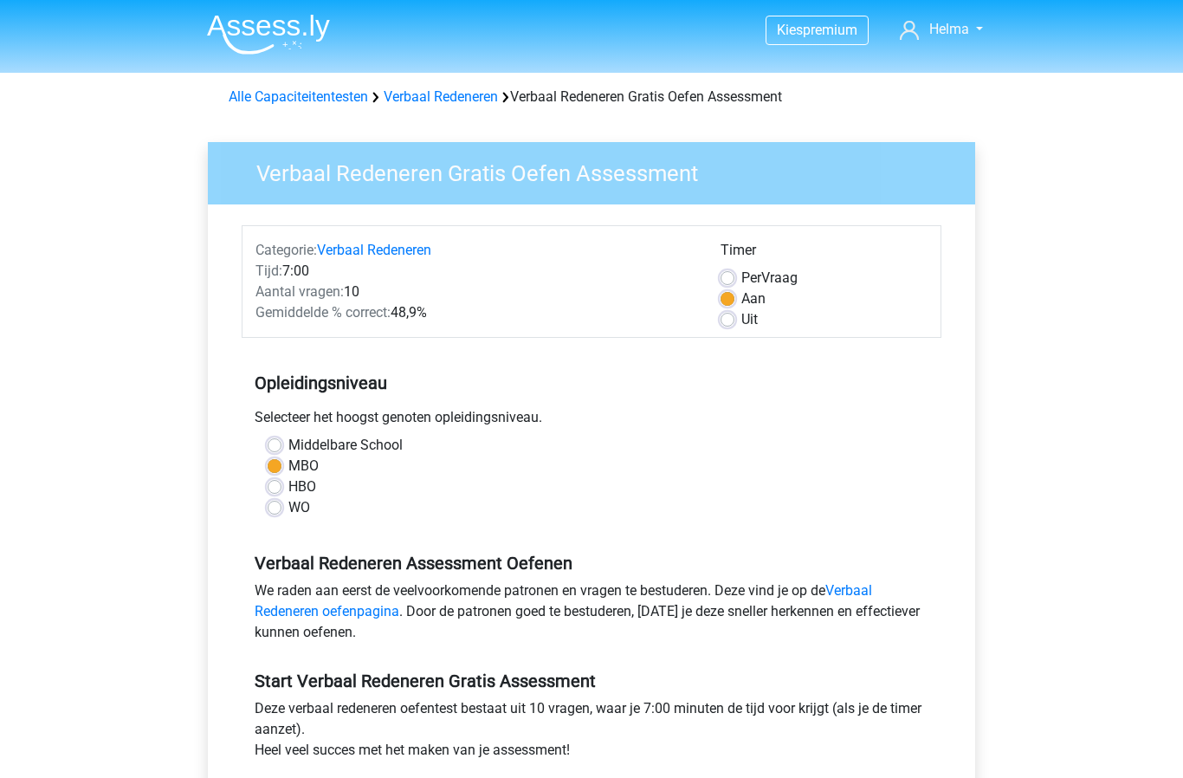
scroll to position [351, 0]
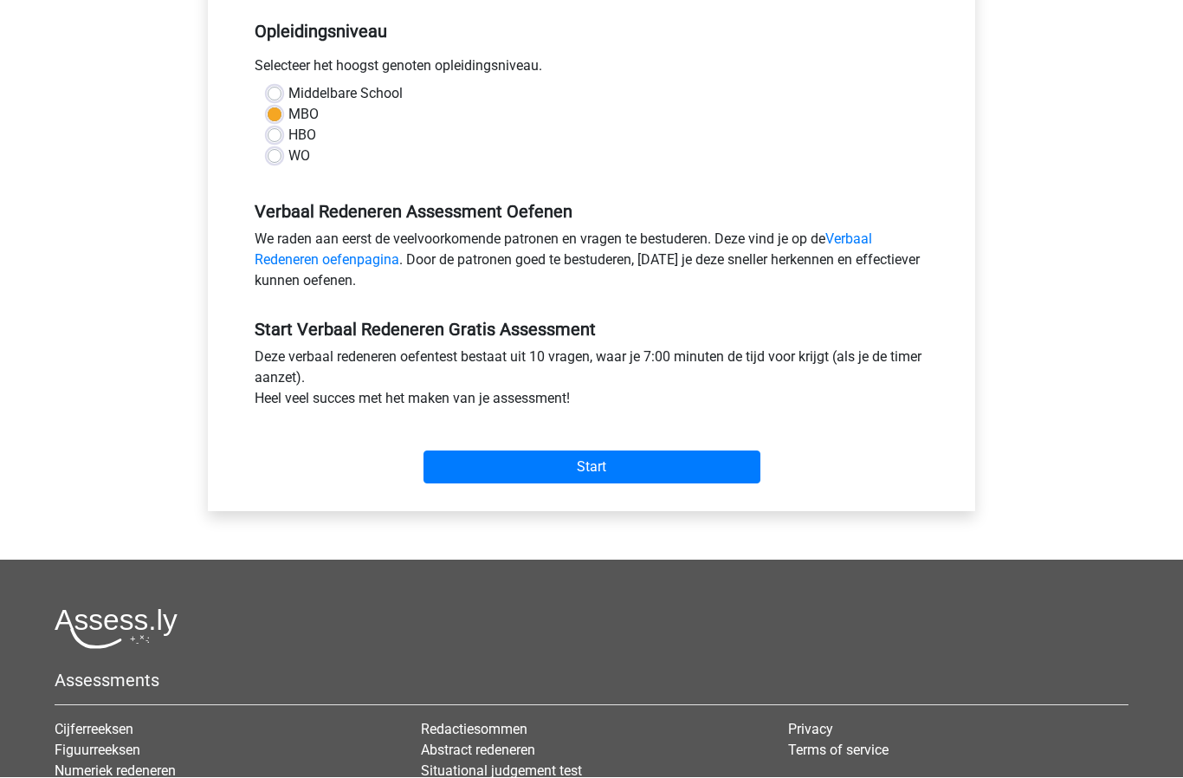
click at [592, 465] on input "Start" at bounding box center [592, 467] width 337 height 33
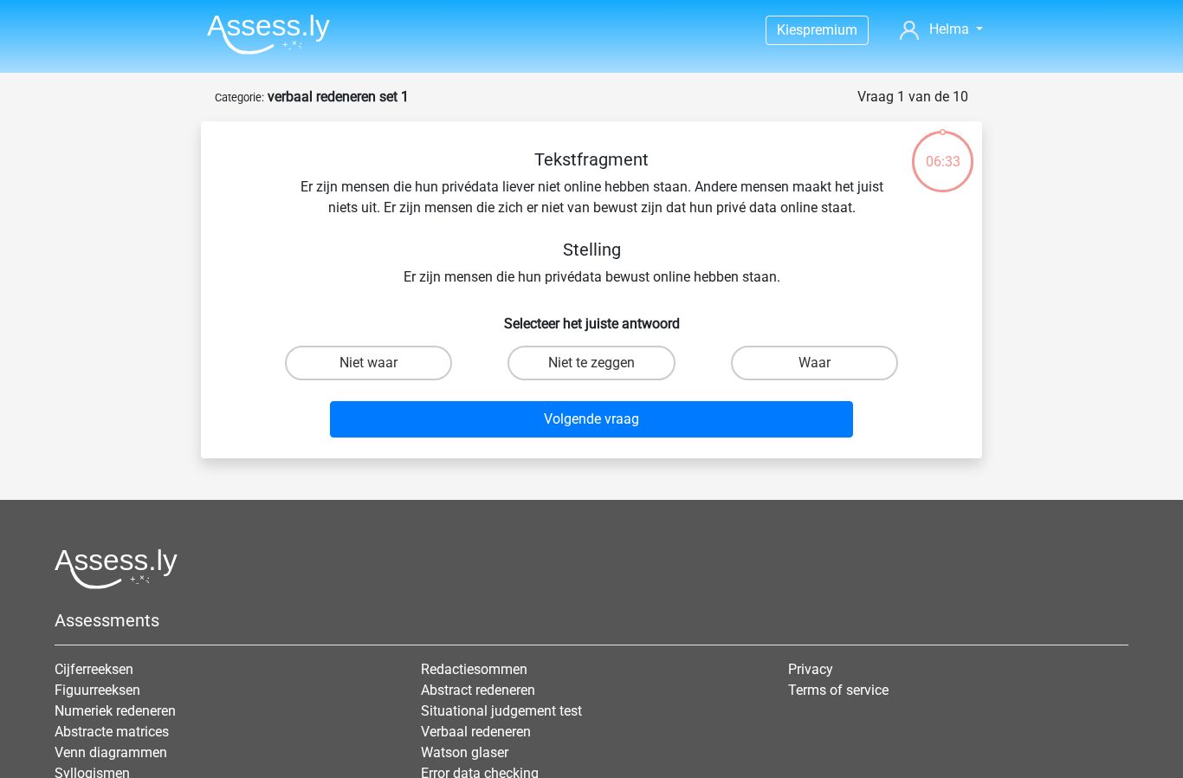
click at [849, 365] on label "Waar" at bounding box center [814, 363] width 167 height 35
click at [825, 365] on input "Waar" at bounding box center [819, 368] width 11 height 11
radio input "true"
click at [715, 419] on button "Volgende vraag" at bounding box center [592, 419] width 524 height 36
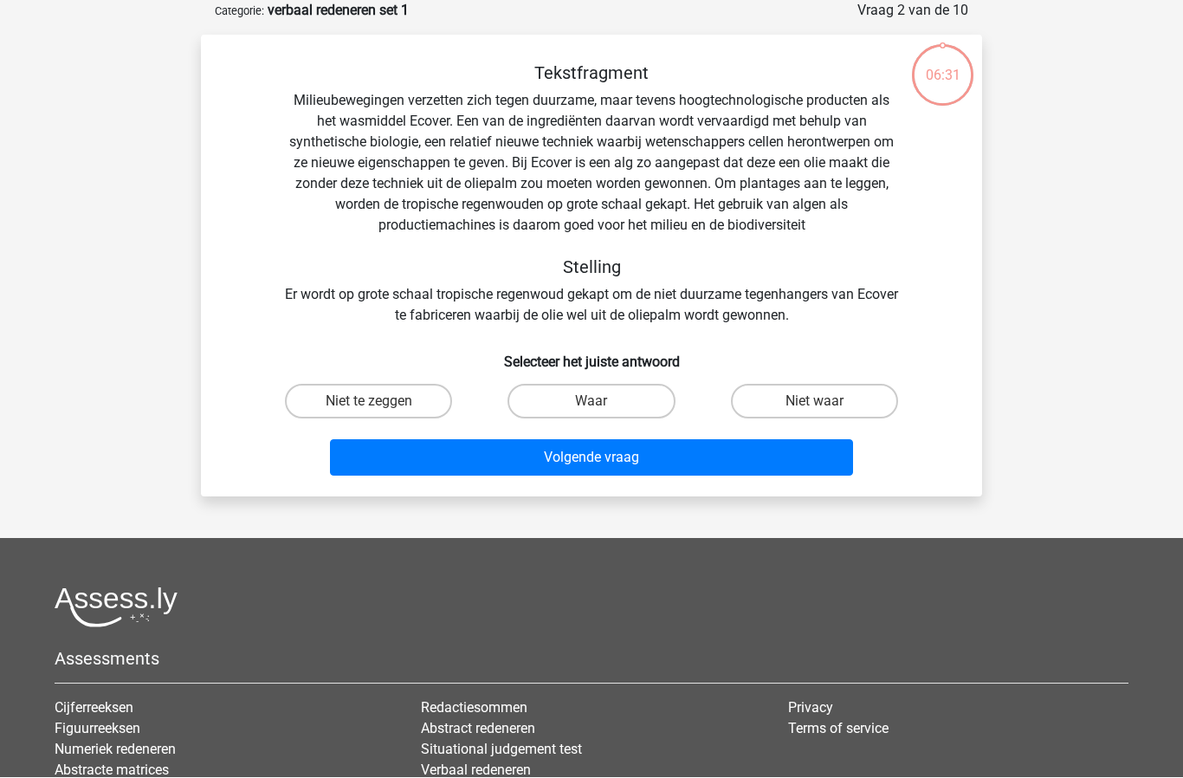
scroll to position [87, 0]
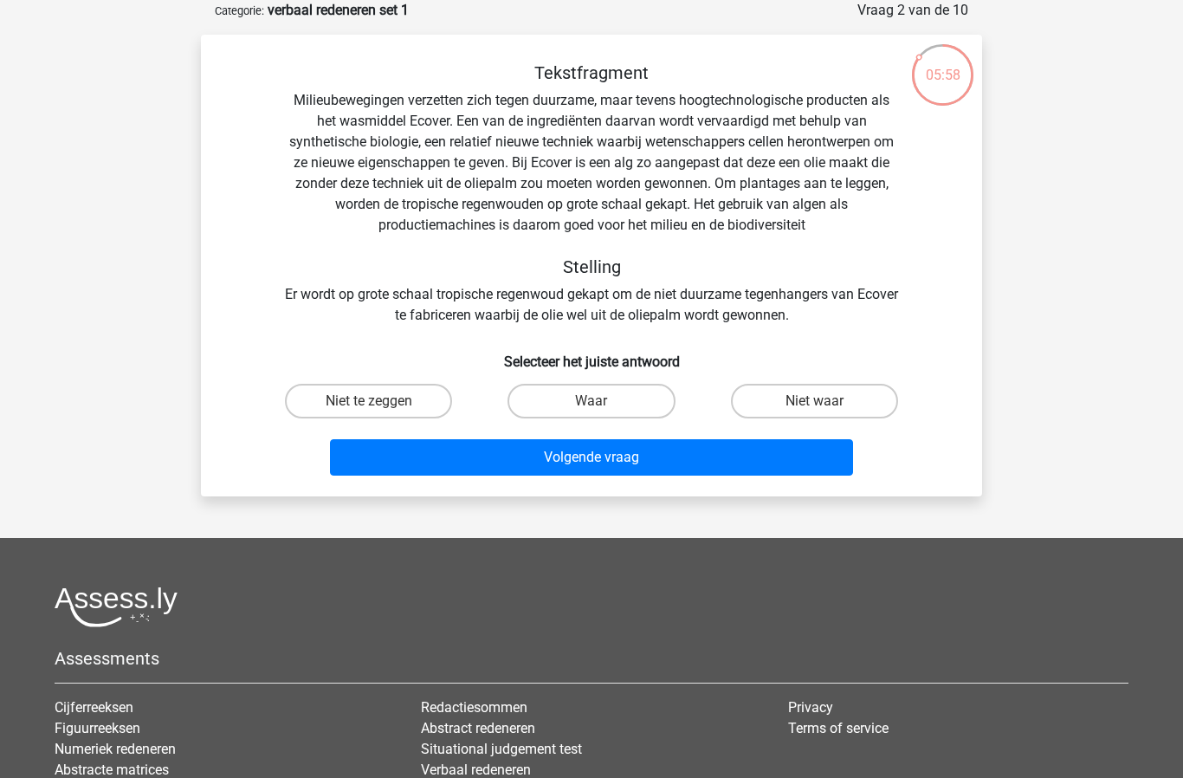
click at [831, 399] on label "Niet waar" at bounding box center [814, 401] width 167 height 35
click at [825, 401] on input "Niet waar" at bounding box center [819, 406] width 11 height 11
radio input "true"
click at [731, 456] on button "Volgende vraag" at bounding box center [592, 457] width 524 height 36
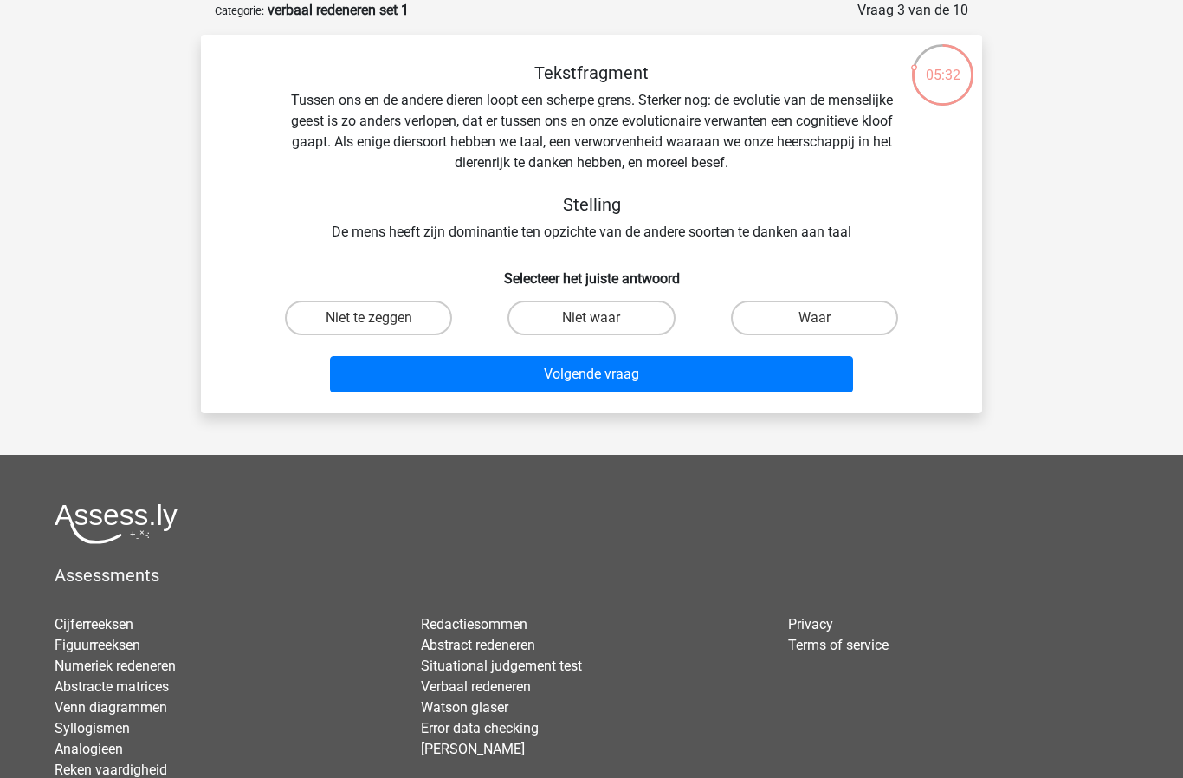
click at [842, 320] on label "Waar" at bounding box center [814, 318] width 167 height 35
click at [825, 320] on input "Waar" at bounding box center [819, 323] width 11 height 11
radio input "true"
click at [752, 367] on button "Volgende vraag" at bounding box center [592, 374] width 524 height 36
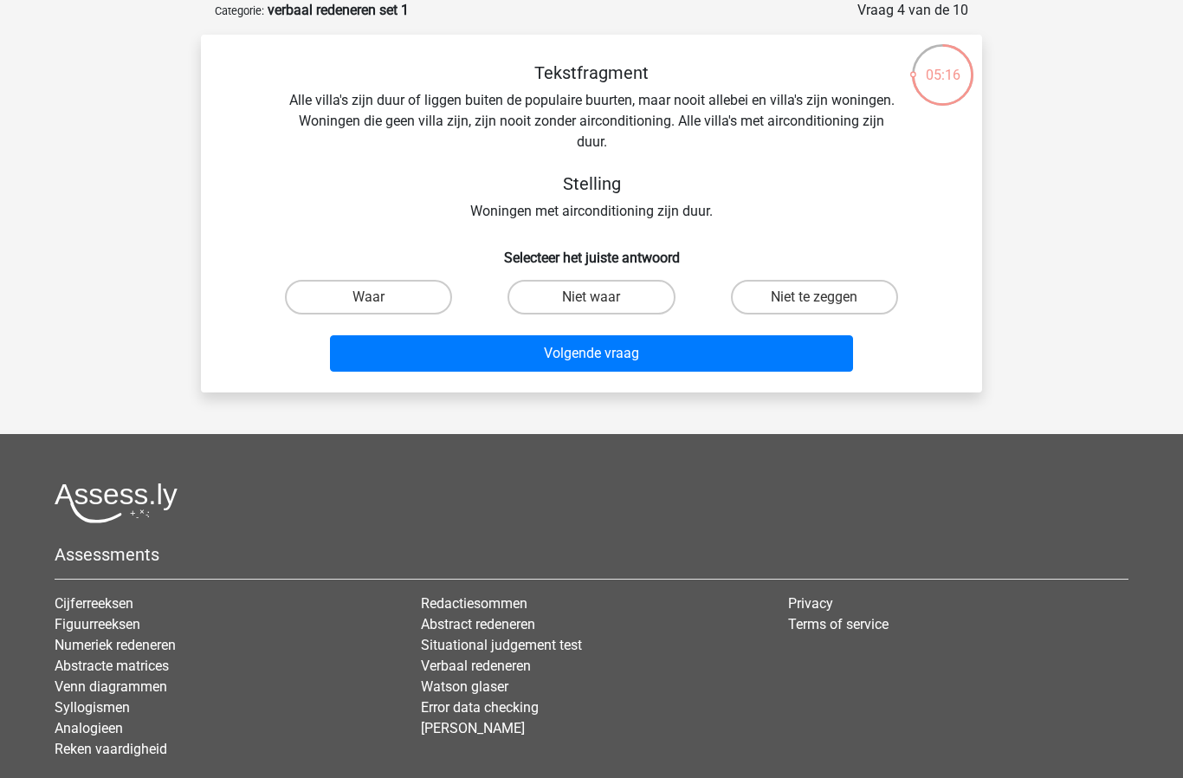
click at [612, 294] on label "Niet waar" at bounding box center [591, 297] width 167 height 35
click at [603, 297] on input "Niet waar" at bounding box center [597, 302] width 11 height 11
radio input "true"
click at [704, 354] on button "Volgende vraag" at bounding box center [592, 353] width 524 height 36
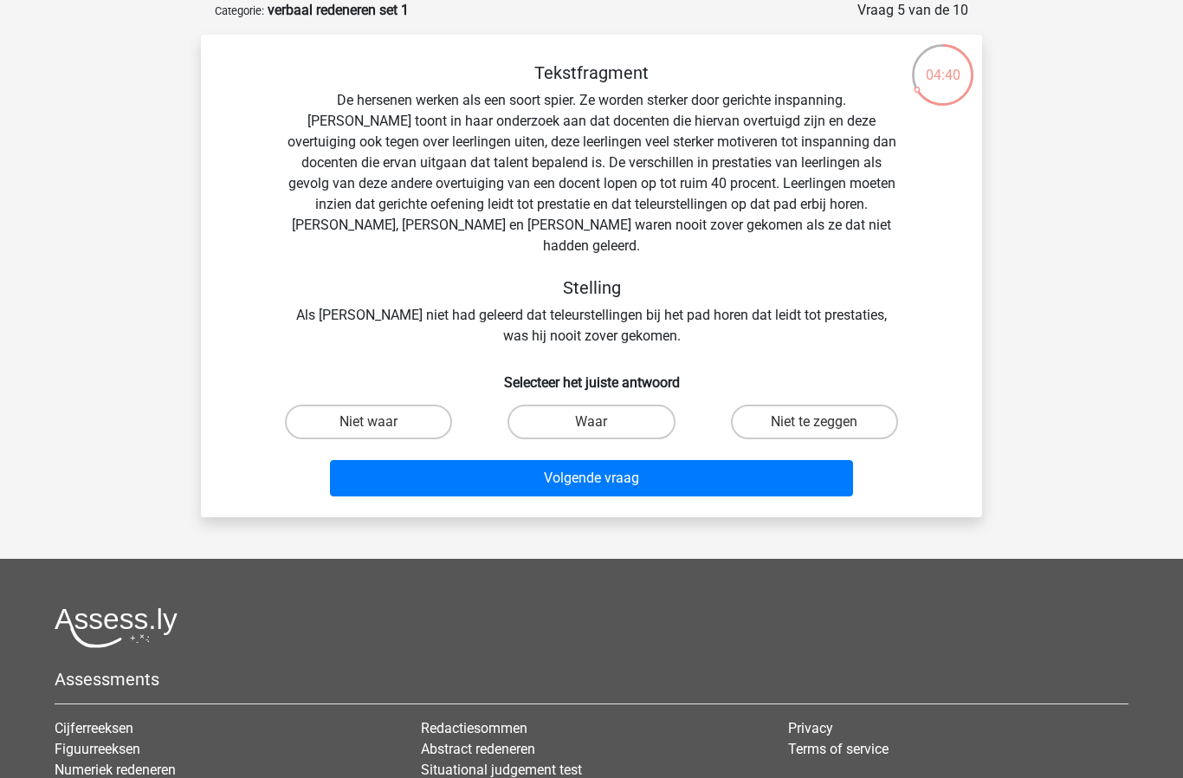
click at [596, 404] on label "Waar" at bounding box center [591, 421] width 167 height 35
click at [596, 422] on input "Waar" at bounding box center [597, 427] width 11 height 11
radio input "true"
click at [676, 460] on button "Volgende vraag" at bounding box center [592, 478] width 524 height 36
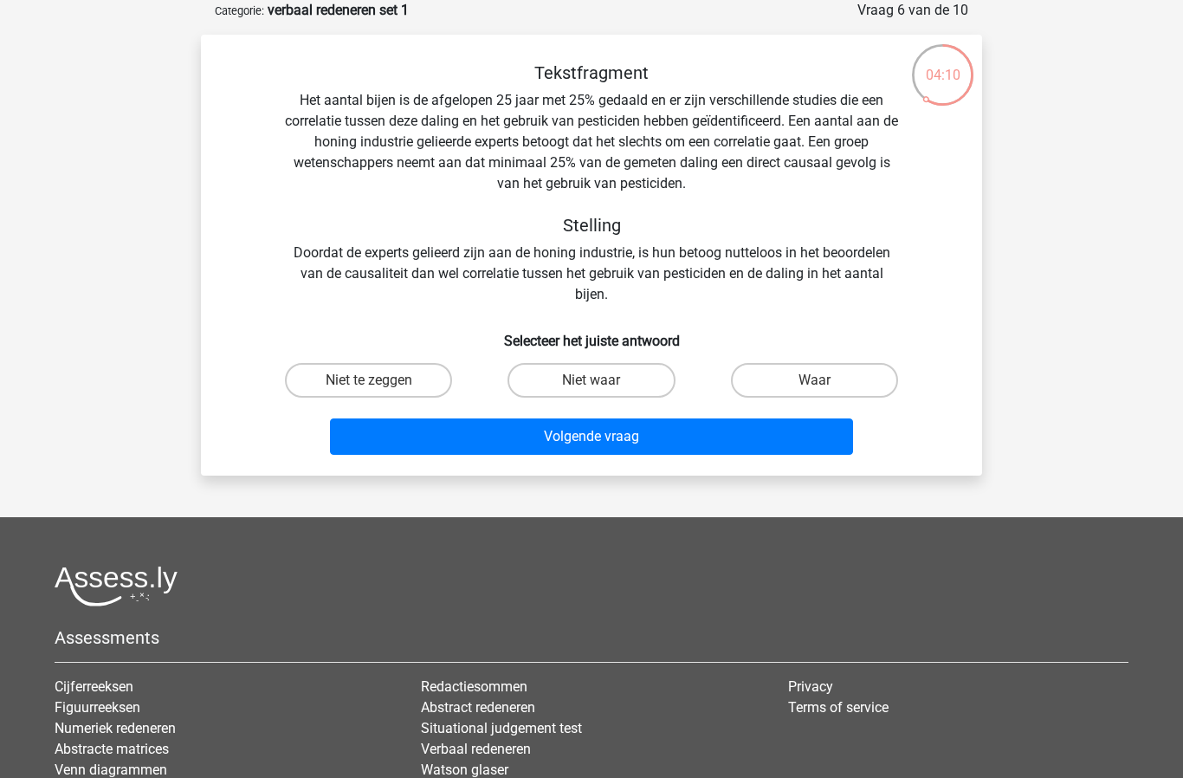
click at [818, 376] on label "Waar" at bounding box center [814, 380] width 167 height 35
click at [818, 380] on input "Waar" at bounding box center [819, 385] width 11 height 11
radio input "true"
click at [754, 426] on button "Volgende vraag" at bounding box center [592, 436] width 524 height 36
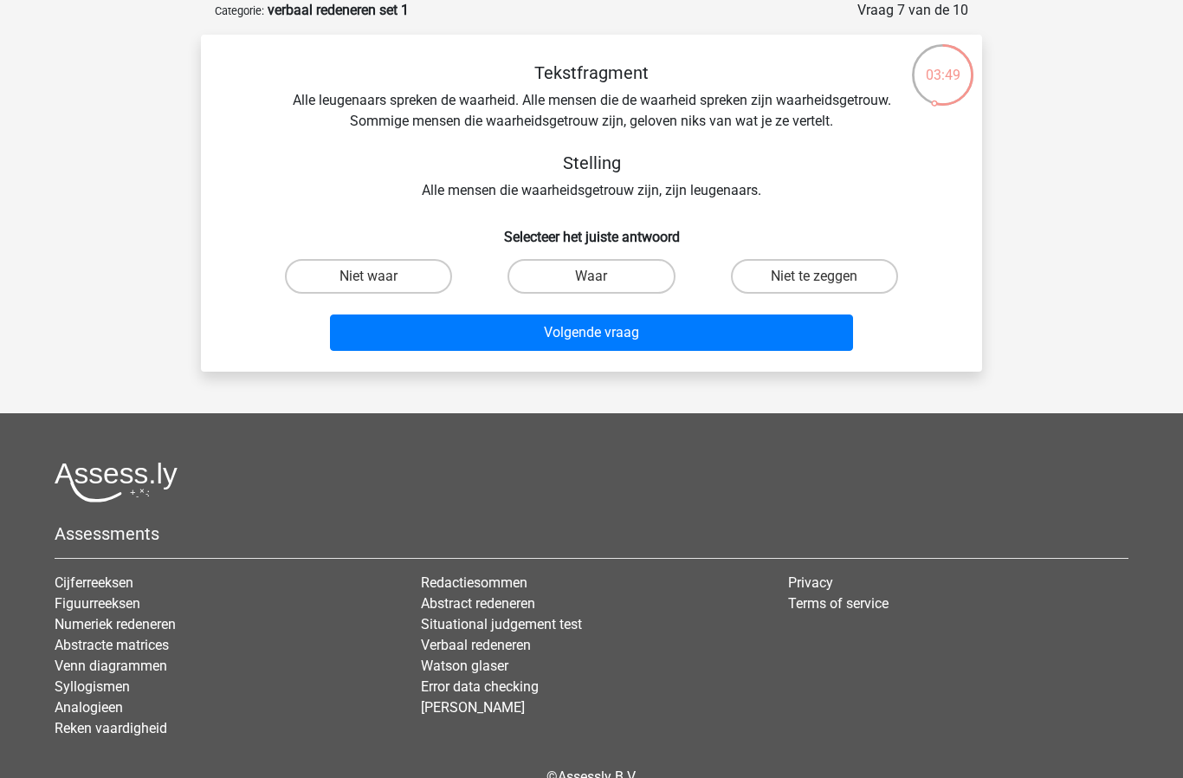
click at [830, 275] on label "Niet te zeggen" at bounding box center [814, 276] width 167 height 35
click at [825, 276] on input "Niet te zeggen" at bounding box center [819, 281] width 11 height 11
radio input "true"
click at [736, 333] on button "Volgende vraag" at bounding box center [592, 332] width 524 height 36
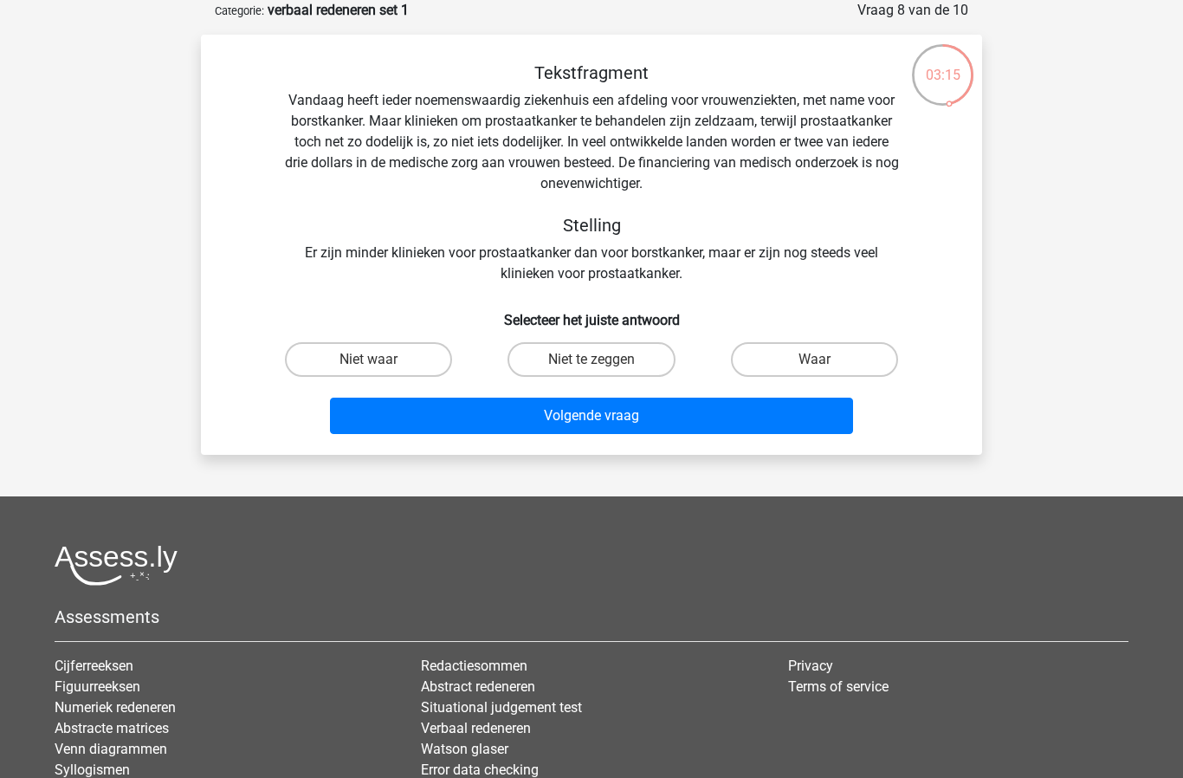
click at [834, 356] on label "Waar" at bounding box center [814, 359] width 167 height 35
click at [825, 359] on input "Waar" at bounding box center [819, 364] width 11 height 11
radio input "true"
click at [702, 422] on button "Volgende vraag" at bounding box center [592, 416] width 524 height 36
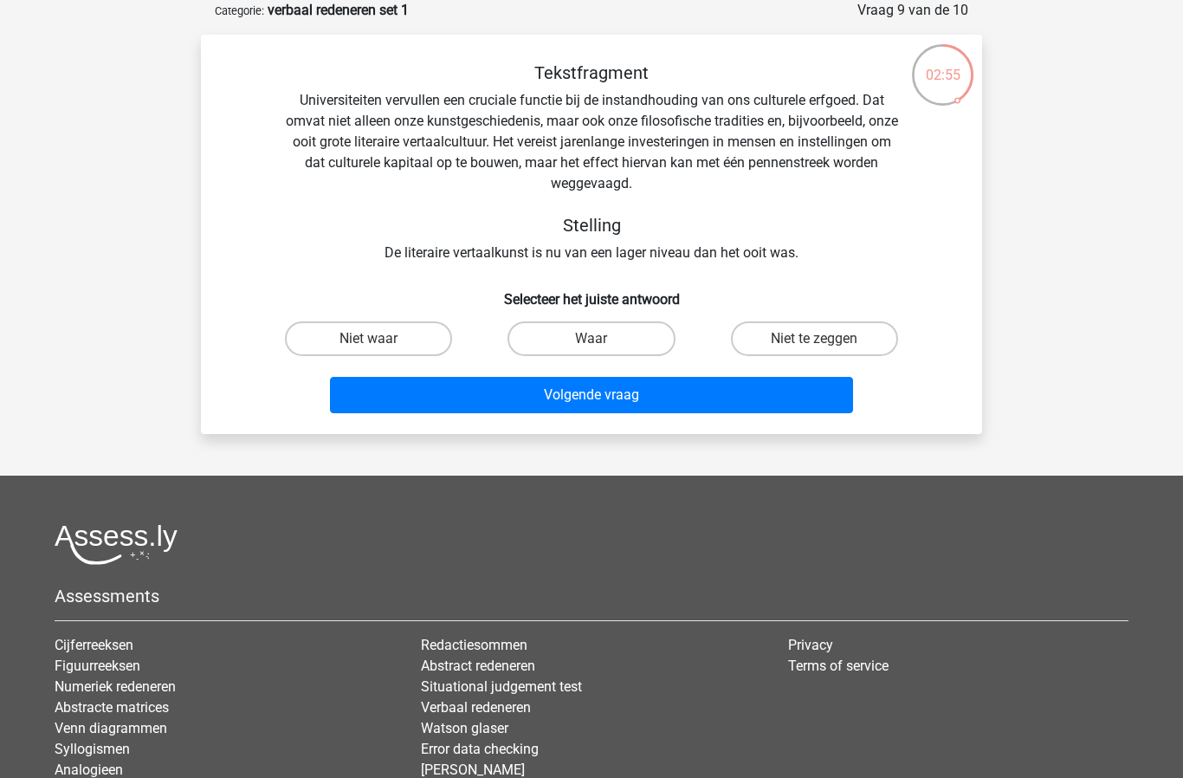
click at [398, 332] on label "Niet waar" at bounding box center [368, 338] width 167 height 35
click at [380, 339] on input "Niet waar" at bounding box center [374, 344] width 11 height 11
radio input "true"
click at [645, 393] on button "Volgende vraag" at bounding box center [592, 395] width 524 height 36
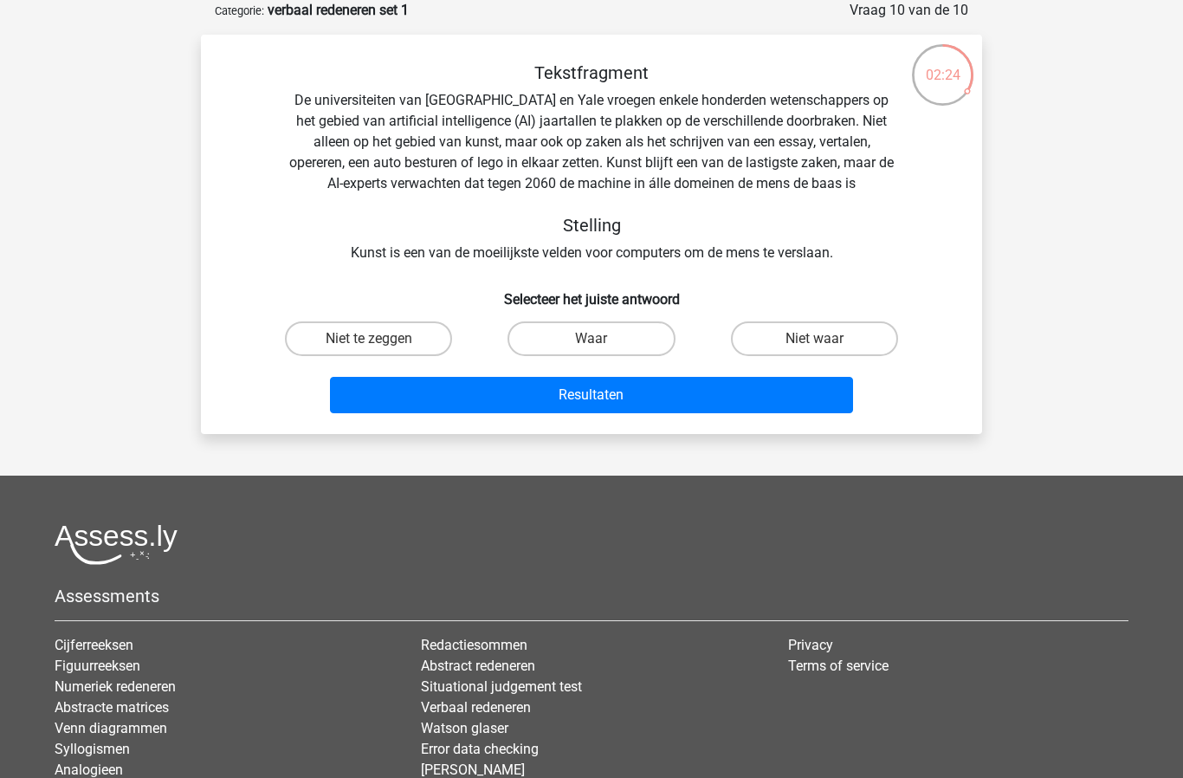
click at [847, 329] on label "Niet waar" at bounding box center [814, 338] width 167 height 35
click at [825, 339] on input "Niet waar" at bounding box center [819, 344] width 11 height 11
radio input "true"
click at [711, 397] on button "Resultaten" at bounding box center [592, 395] width 524 height 36
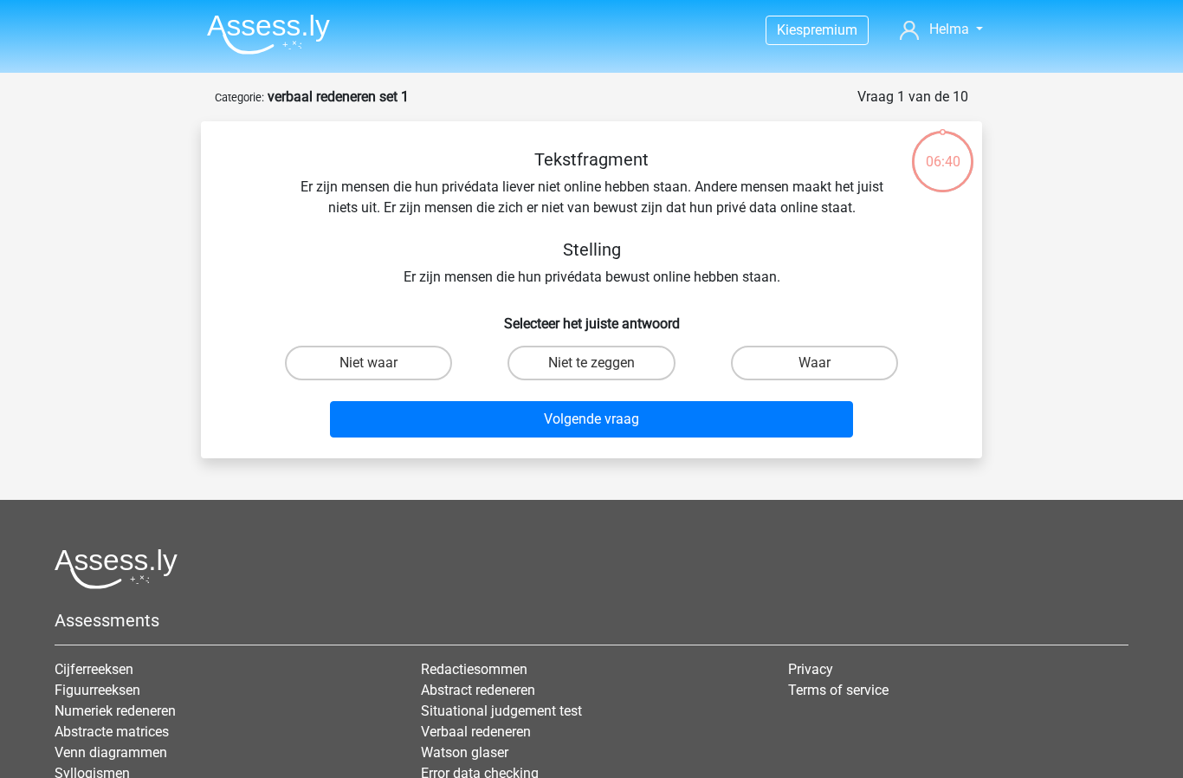
click at [818, 370] on input "Waar" at bounding box center [819, 368] width 11 height 11
radio input "true"
click at [671, 416] on button "Volgende vraag" at bounding box center [592, 419] width 524 height 36
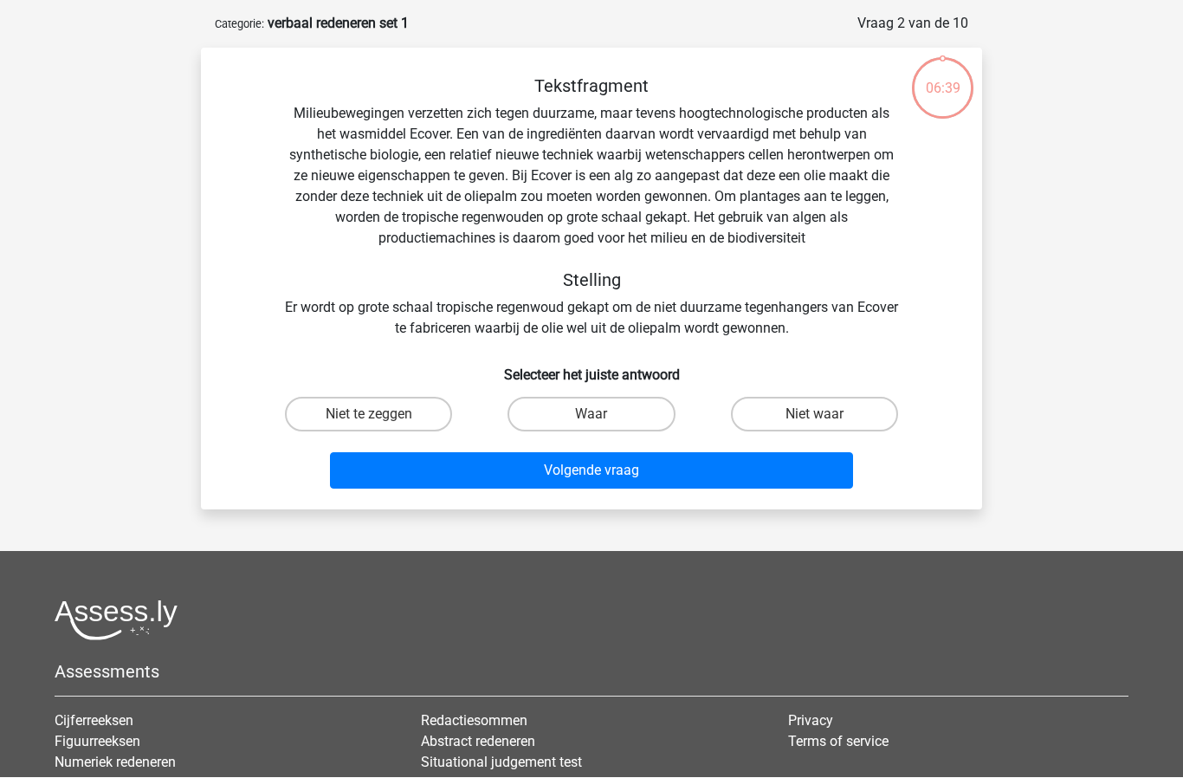
scroll to position [87, 0]
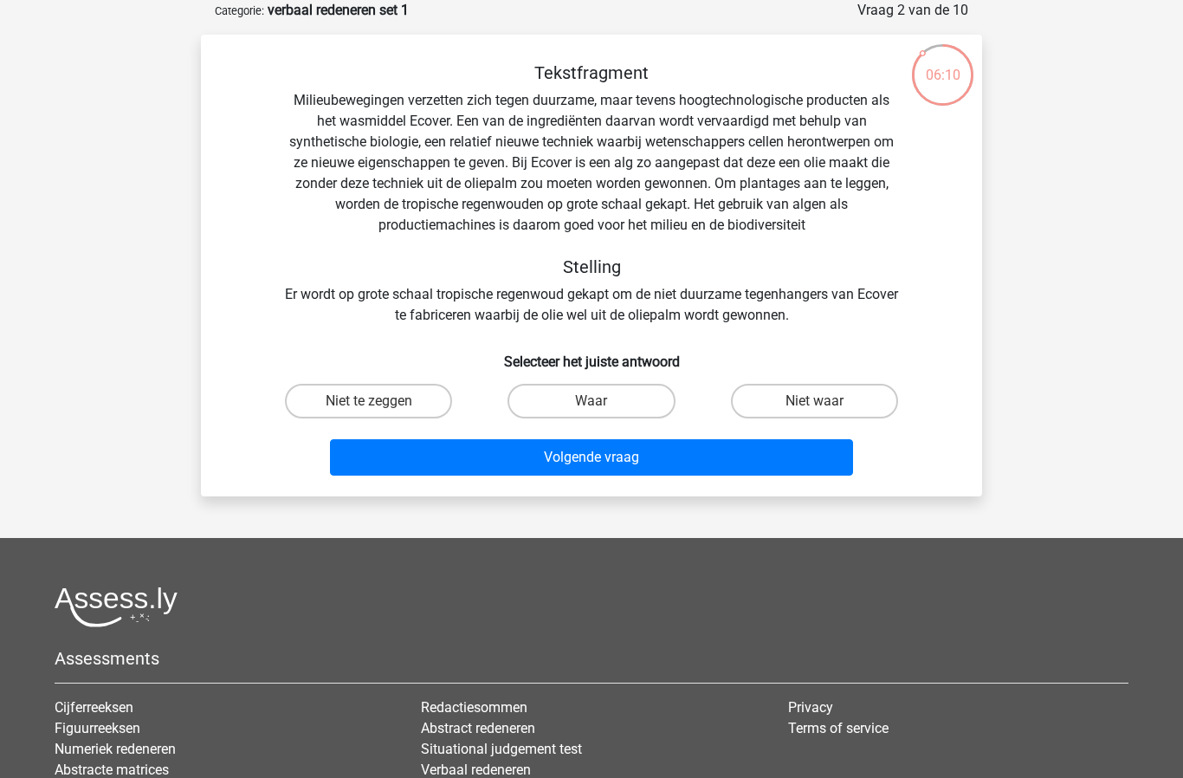
click at [606, 409] on label "Waar" at bounding box center [591, 401] width 167 height 35
click at [603, 409] on input "Waar" at bounding box center [597, 406] width 11 height 11
radio input "true"
click at [664, 462] on button "Volgende vraag" at bounding box center [592, 457] width 524 height 36
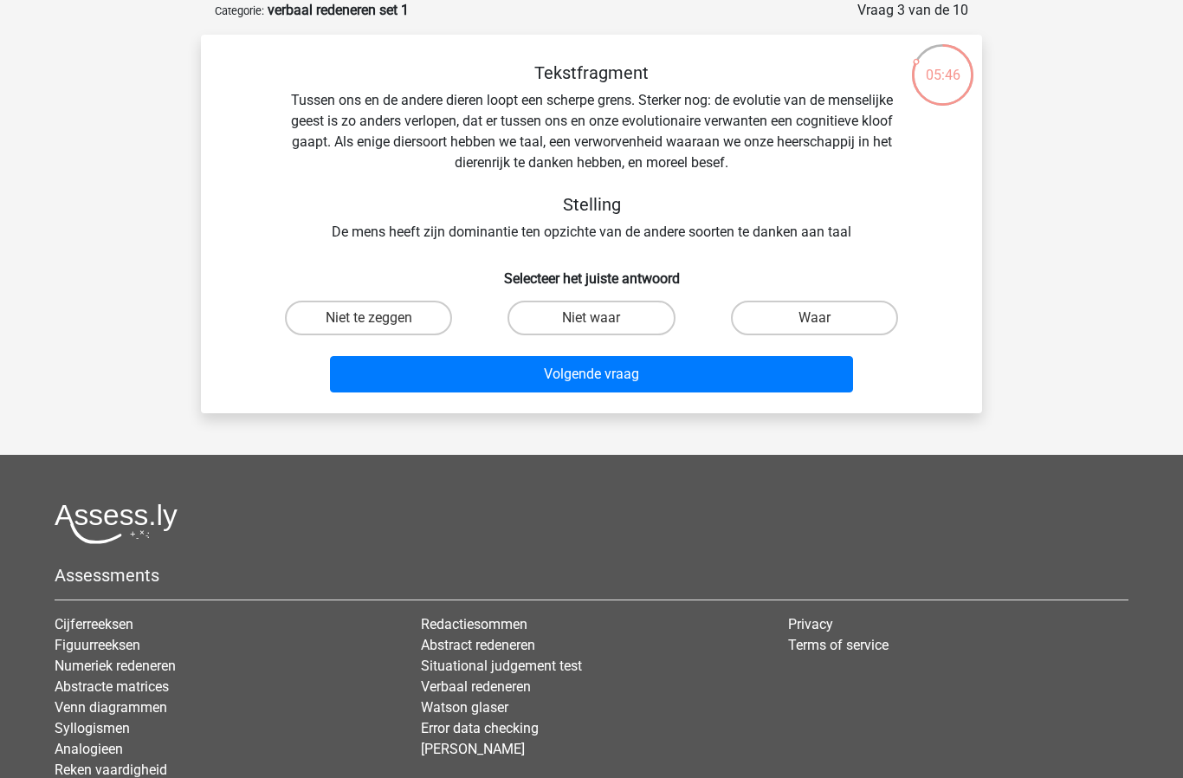
click at [810, 326] on label "Waar" at bounding box center [814, 318] width 167 height 35
click at [814, 326] on input "Waar" at bounding box center [819, 323] width 11 height 11
radio input "true"
click at [780, 378] on button "Volgende vraag" at bounding box center [592, 374] width 524 height 36
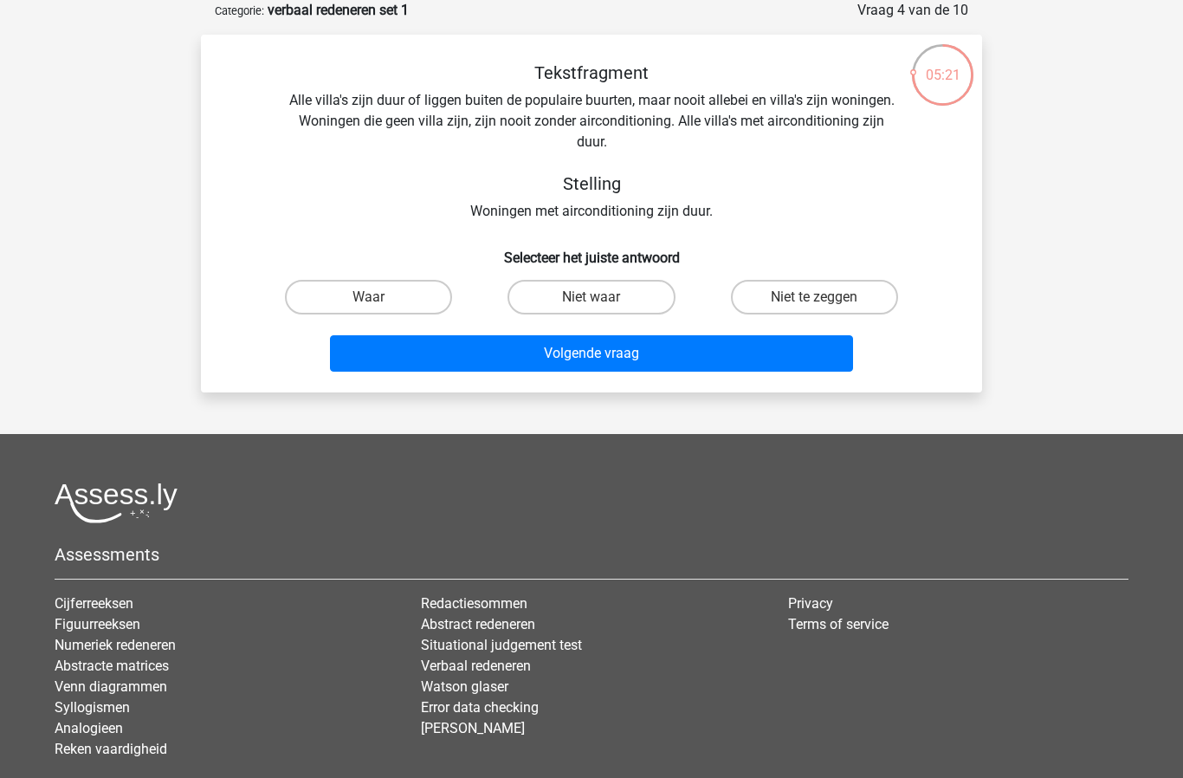
click at [624, 294] on label "Niet waar" at bounding box center [591, 297] width 167 height 35
click at [603, 297] on input "Niet waar" at bounding box center [597, 302] width 11 height 11
radio input "true"
click at [654, 362] on button "Volgende vraag" at bounding box center [592, 353] width 524 height 36
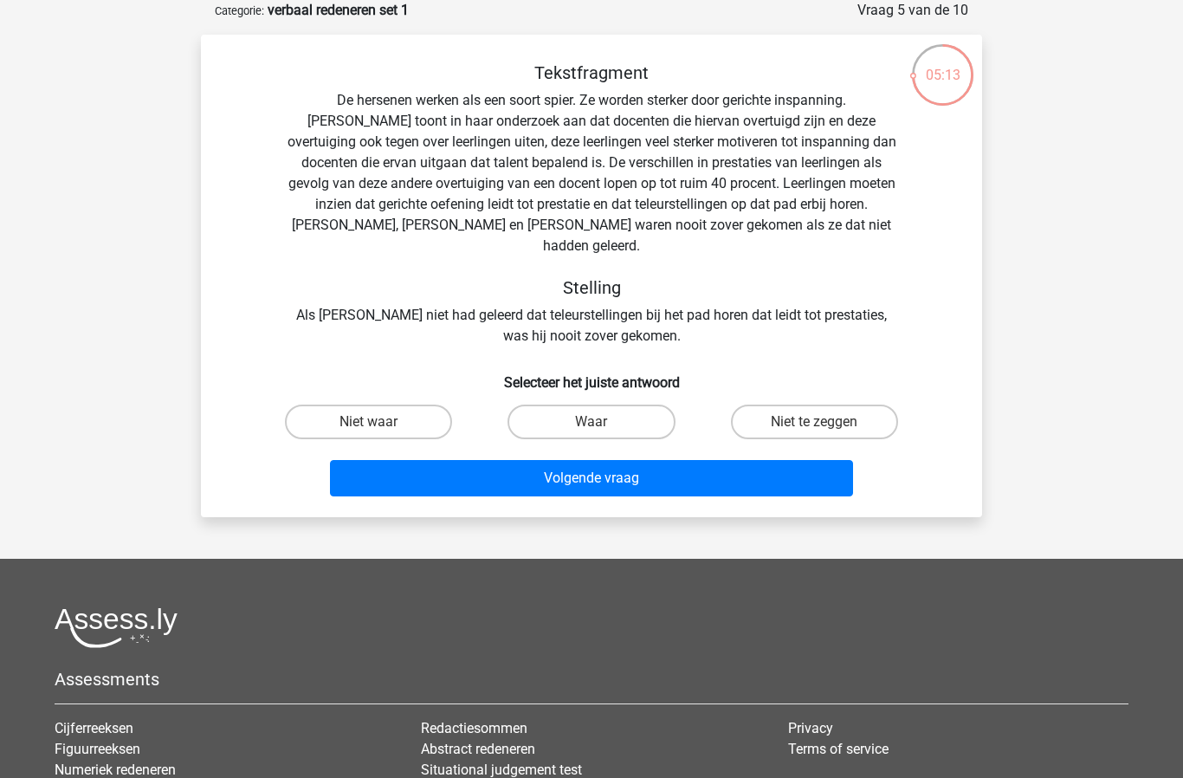
click at [650, 404] on label "Waar" at bounding box center [591, 421] width 167 height 35
click at [603, 422] on input "Waar" at bounding box center [597, 427] width 11 height 11
radio input "true"
click at [695, 464] on button "Volgende vraag" at bounding box center [592, 478] width 524 height 36
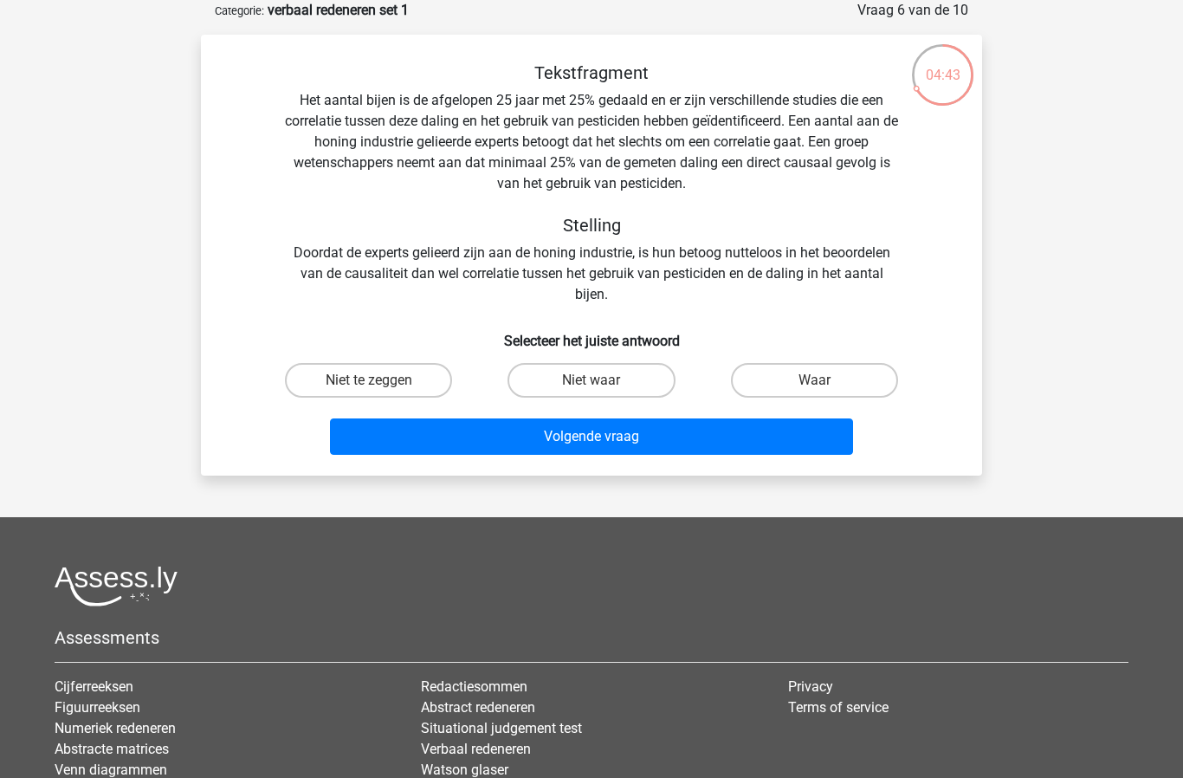
click at [648, 382] on label "Niet waar" at bounding box center [591, 380] width 167 height 35
click at [603, 382] on input "Niet waar" at bounding box center [597, 385] width 11 height 11
radio input "true"
click at [682, 445] on button "Volgende vraag" at bounding box center [592, 436] width 524 height 36
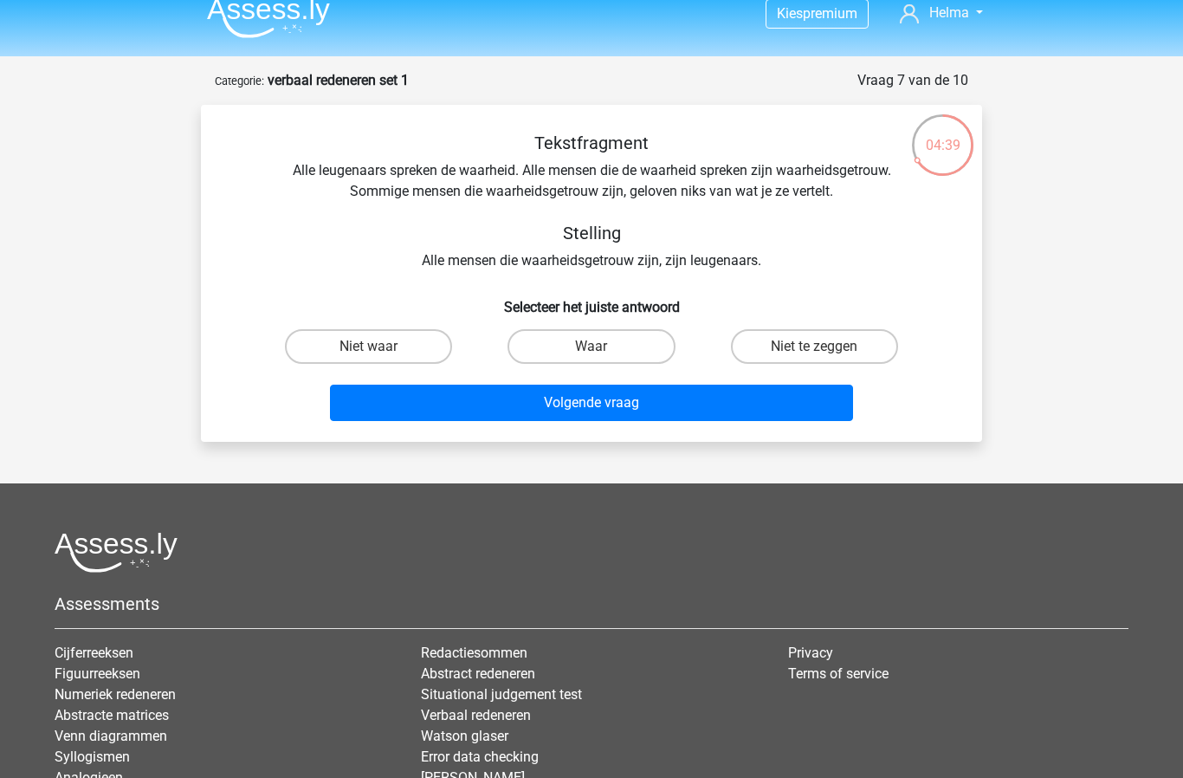
scroll to position [16, 0]
click at [404, 353] on label "Niet waar" at bounding box center [368, 346] width 167 height 35
click at [380, 353] on input "Niet waar" at bounding box center [374, 351] width 11 height 11
radio input "true"
click at [642, 412] on button "Volgende vraag" at bounding box center [592, 403] width 524 height 36
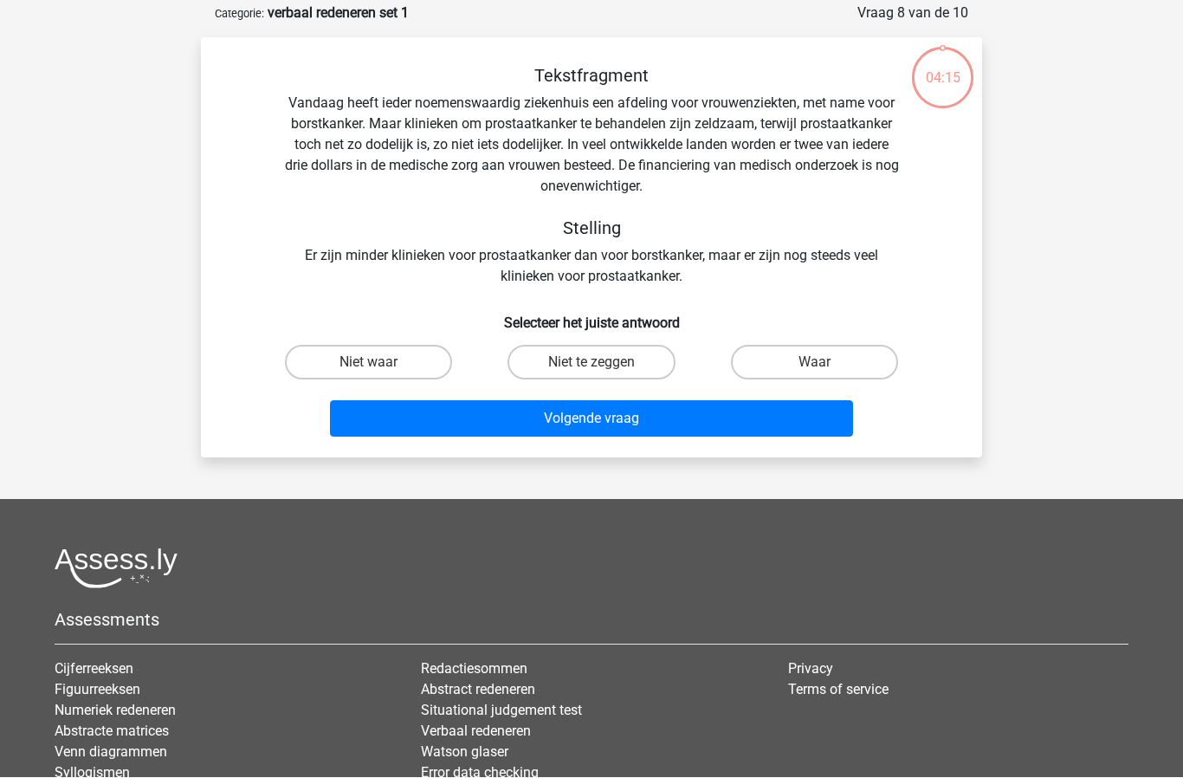
scroll to position [87, 0]
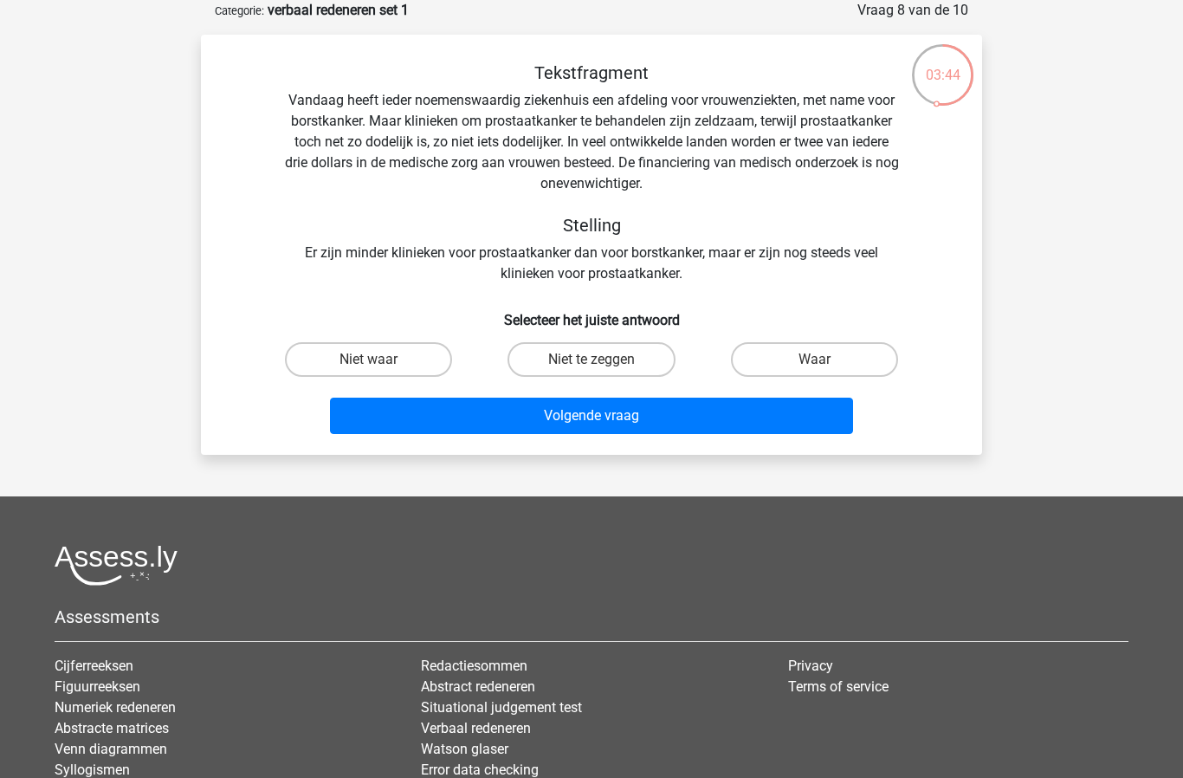
click at [617, 372] on label "Niet te zeggen" at bounding box center [591, 359] width 167 height 35
click at [603, 371] on input "Niet te zeggen" at bounding box center [597, 364] width 11 height 11
radio input "true"
click at [658, 424] on button "Volgende vraag" at bounding box center [592, 416] width 524 height 36
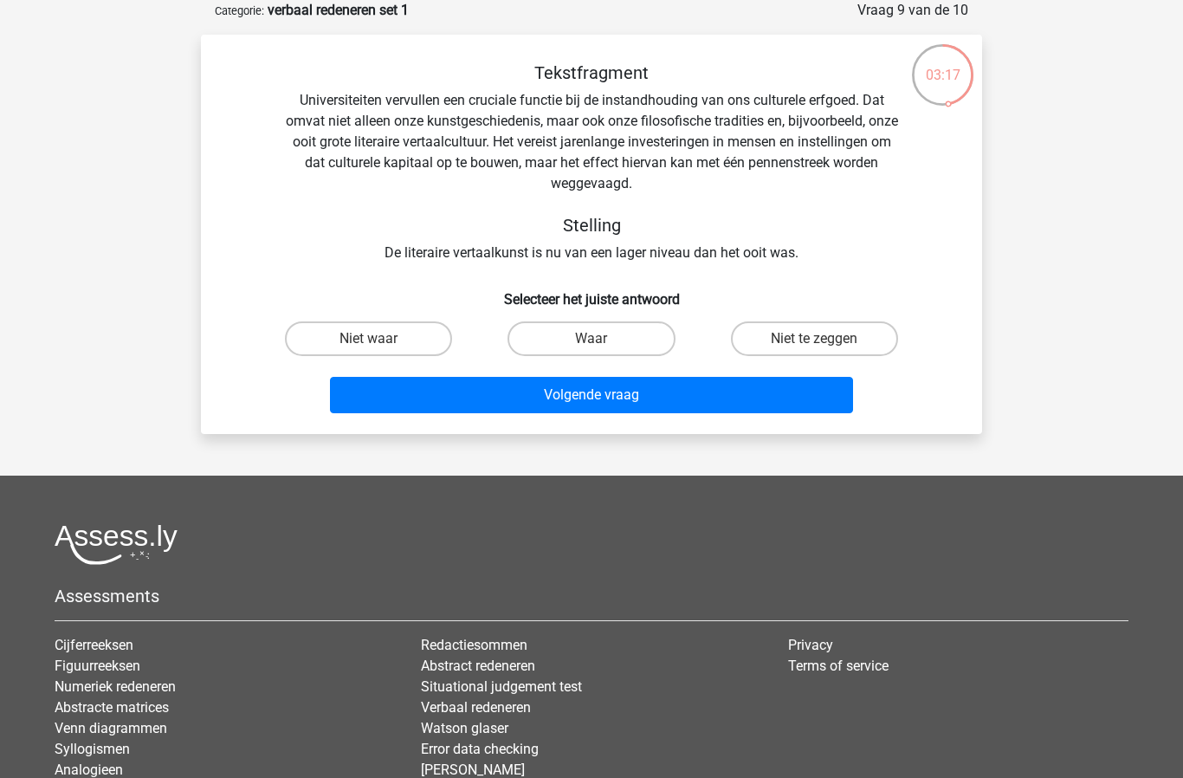
click at [626, 330] on label "Waar" at bounding box center [591, 338] width 167 height 35
click at [603, 339] on input "Waar" at bounding box center [597, 344] width 11 height 11
radio input "true"
click at [685, 403] on button "Volgende vraag" at bounding box center [592, 395] width 524 height 36
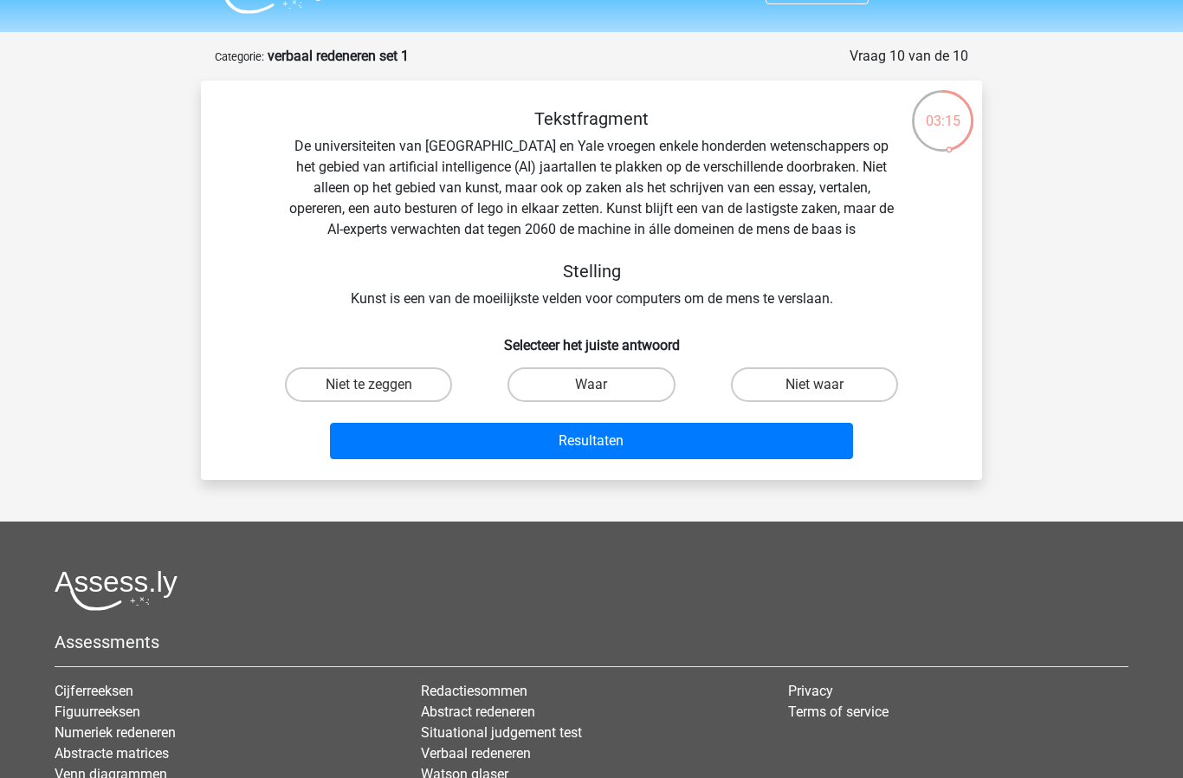
scroll to position [25, 0]
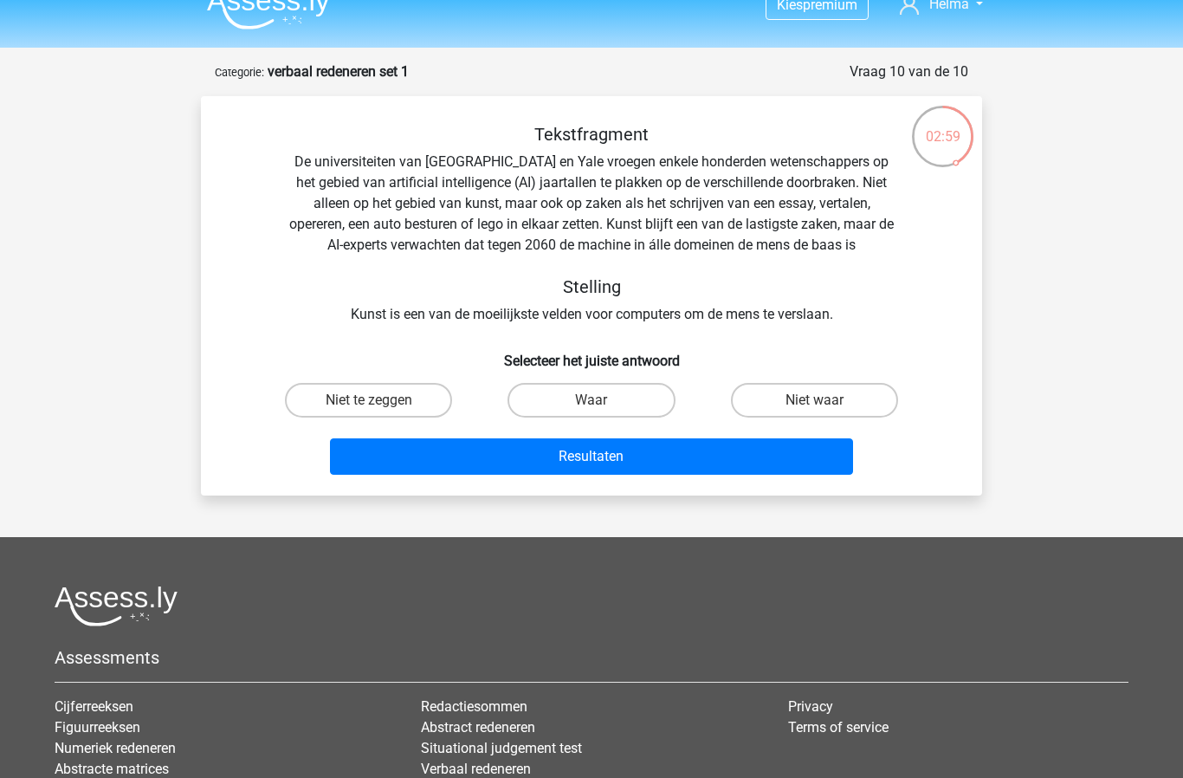
click at [625, 403] on label "Waar" at bounding box center [591, 400] width 167 height 35
click at [603, 403] on input "Waar" at bounding box center [597, 405] width 11 height 11
radio input "true"
click at [658, 461] on button "Resultaten" at bounding box center [592, 456] width 524 height 36
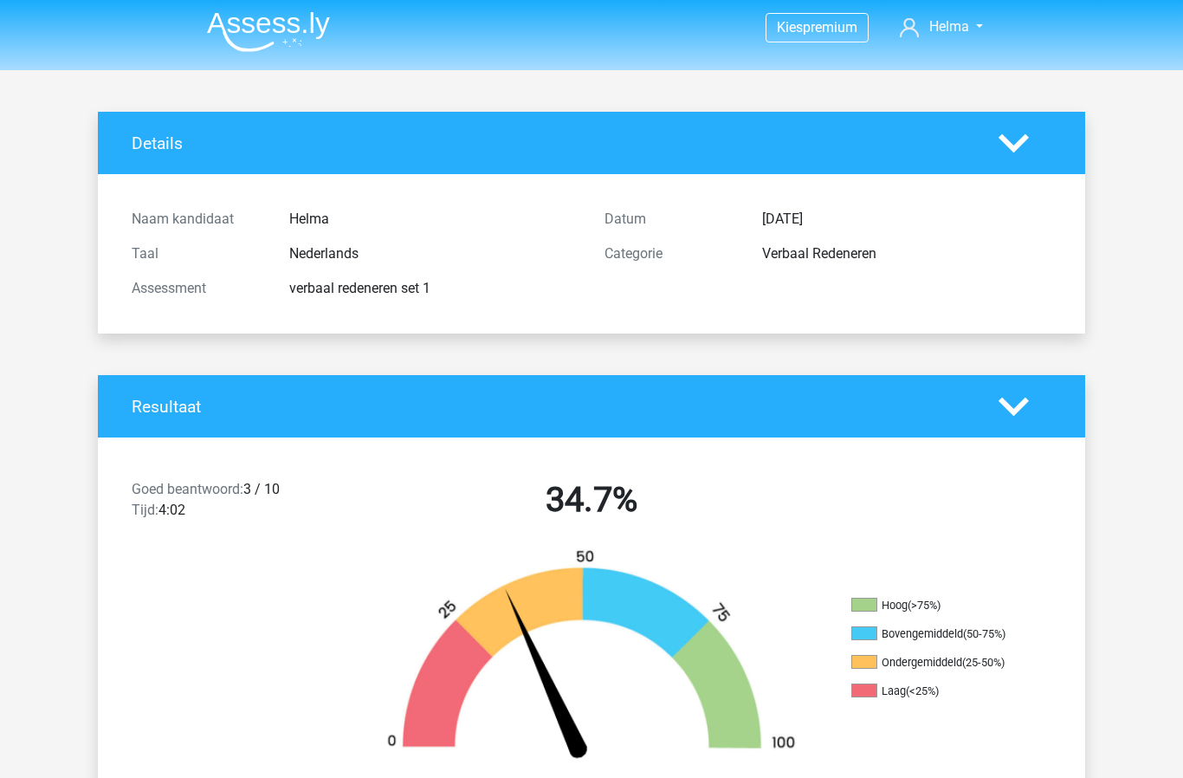
scroll to position [2, 0]
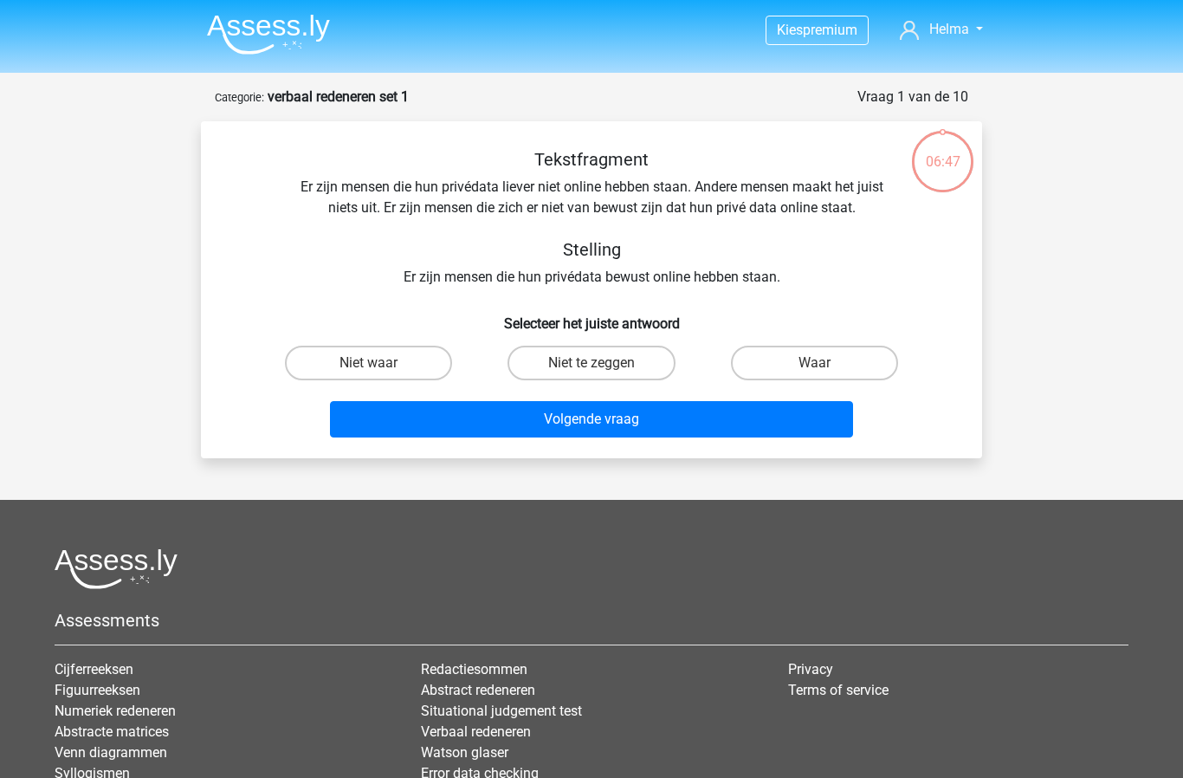
click at [812, 369] on label "Waar" at bounding box center [814, 363] width 167 height 35
click at [814, 369] on input "Waar" at bounding box center [819, 368] width 11 height 11
radio input "true"
click at [602, 434] on button "Volgende vraag" at bounding box center [592, 419] width 524 height 36
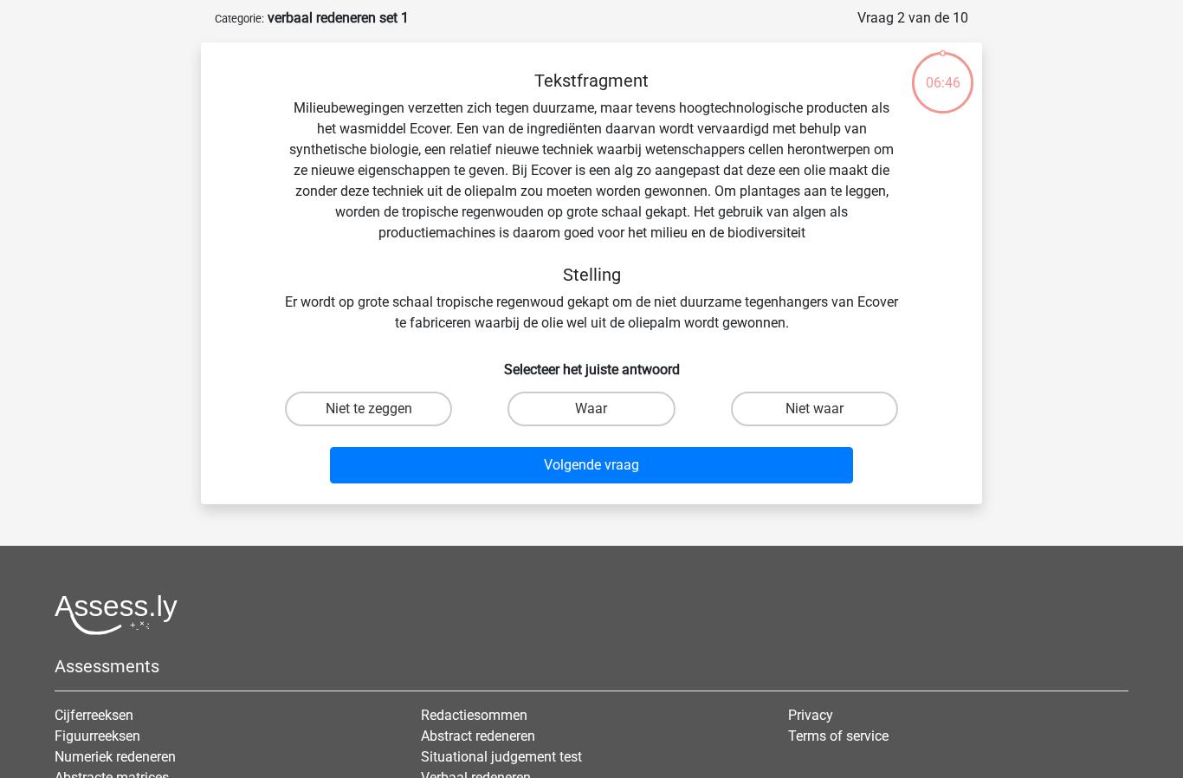
scroll to position [87, 0]
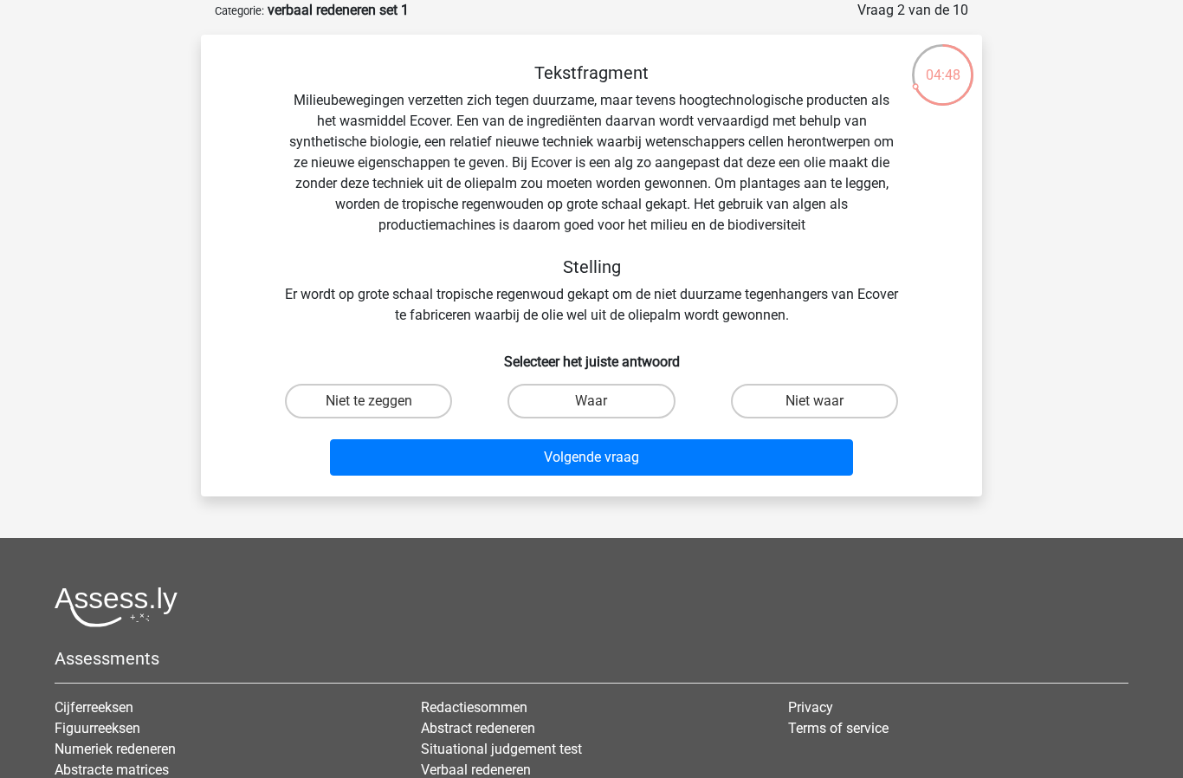
click at [609, 400] on label "Waar" at bounding box center [591, 401] width 167 height 35
click at [603, 401] on input "Waar" at bounding box center [597, 406] width 11 height 11
radio input "true"
click at [657, 461] on button "Volgende vraag" at bounding box center [592, 457] width 524 height 36
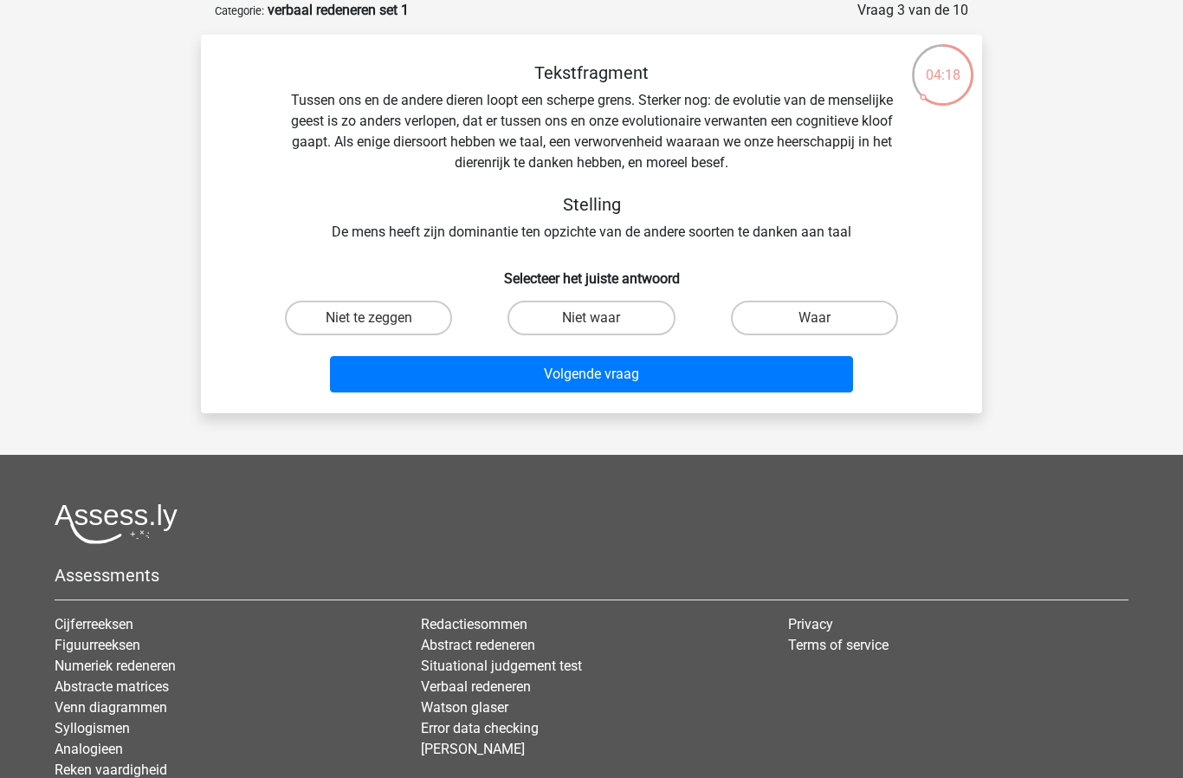
click at [835, 316] on label "Waar" at bounding box center [814, 318] width 167 height 35
click at [825, 318] on input "Waar" at bounding box center [819, 323] width 11 height 11
radio input "true"
click at [557, 382] on button "Volgende vraag" at bounding box center [592, 374] width 524 height 36
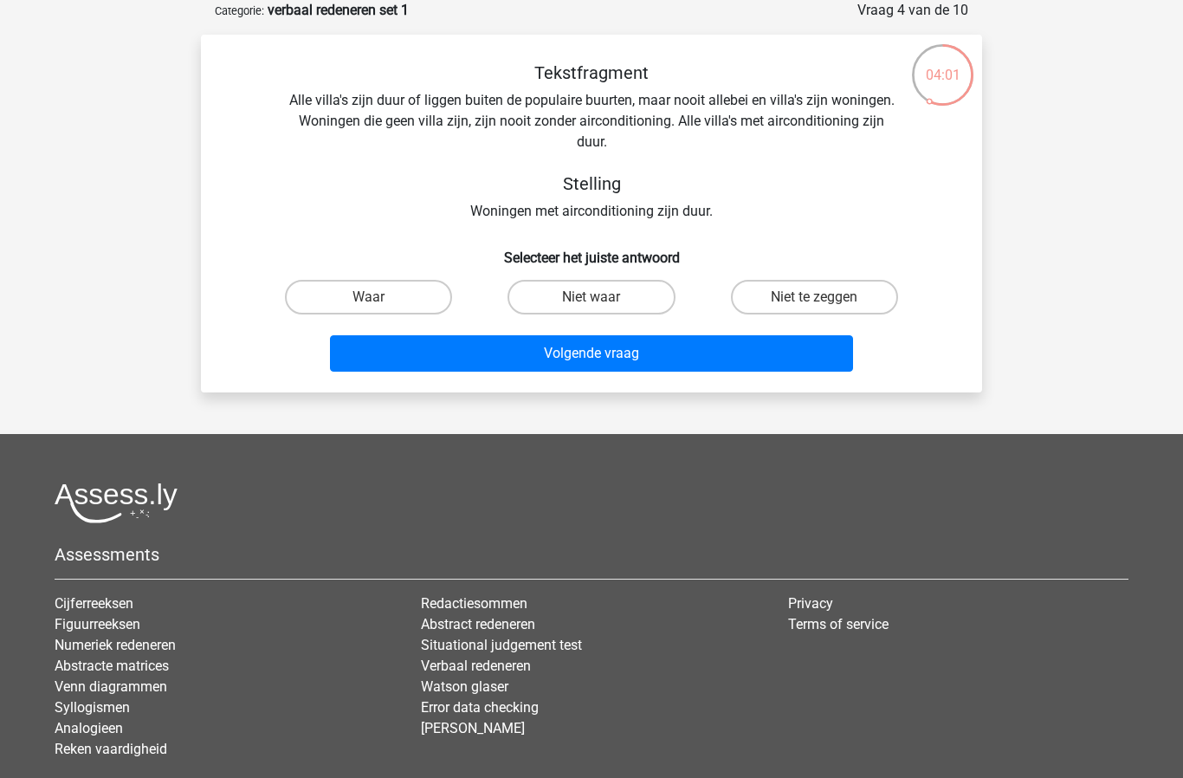
click at [572, 295] on label "Niet waar" at bounding box center [591, 297] width 167 height 35
click at [592, 297] on input "Niet waar" at bounding box center [597, 302] width 11 height 11
radio input "true"
click at [561, 364] on button "Volgende vraag" at bounding box center [592, 353] width 524 height 36
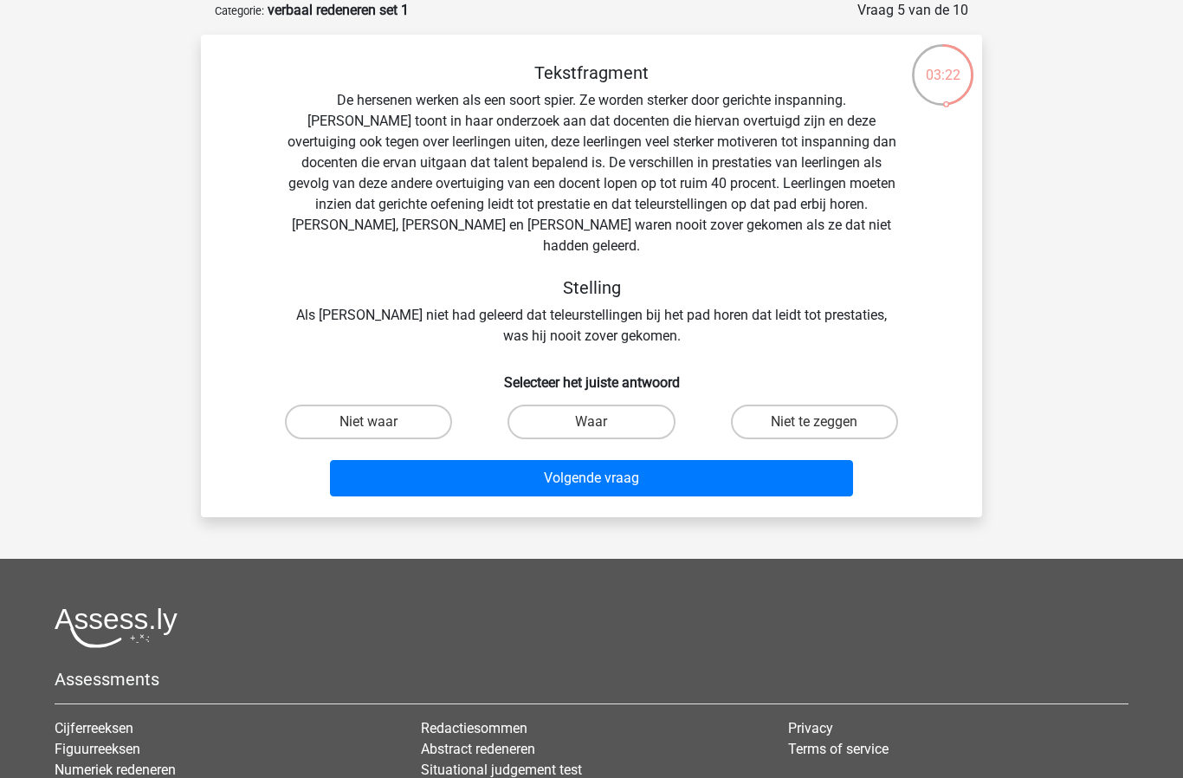
click at [575, 404] on label "Waar" at bounding box center [591, 421] width 167 height 35
click at [592, 422] on input "Waar" at bounding box center [597, 427] width 11 height 11
radio input "true"
click at [547, 469] on button "Volgende vraag" at bounding box center [592, 478] width 524 height 36
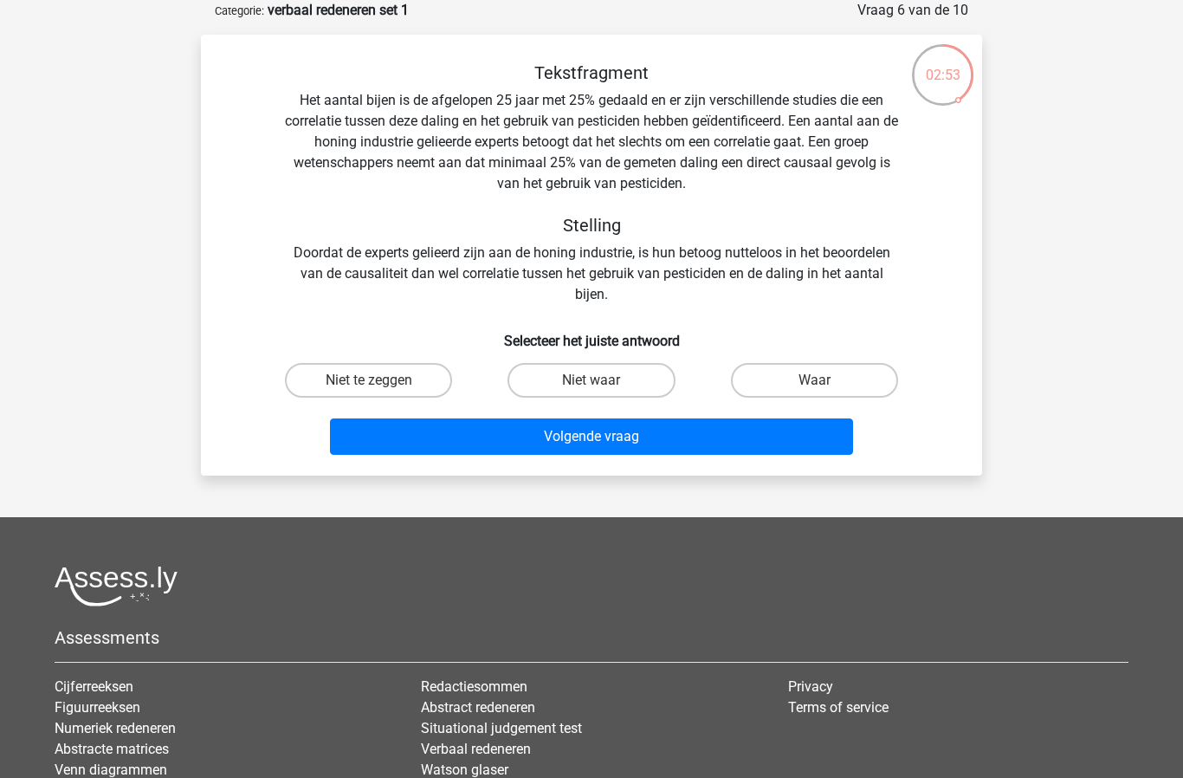
click at [840, 381] on label "Waar" at bounding box center [814, 380] width 167 height 35
click at [825, 381] on input "Waar" at bounding box center [819, 385] width 11 height 11
radio input "true"
click at [560, 444] on button "Volgende vraag" at bounding box center [592, 436] width 524 height 36
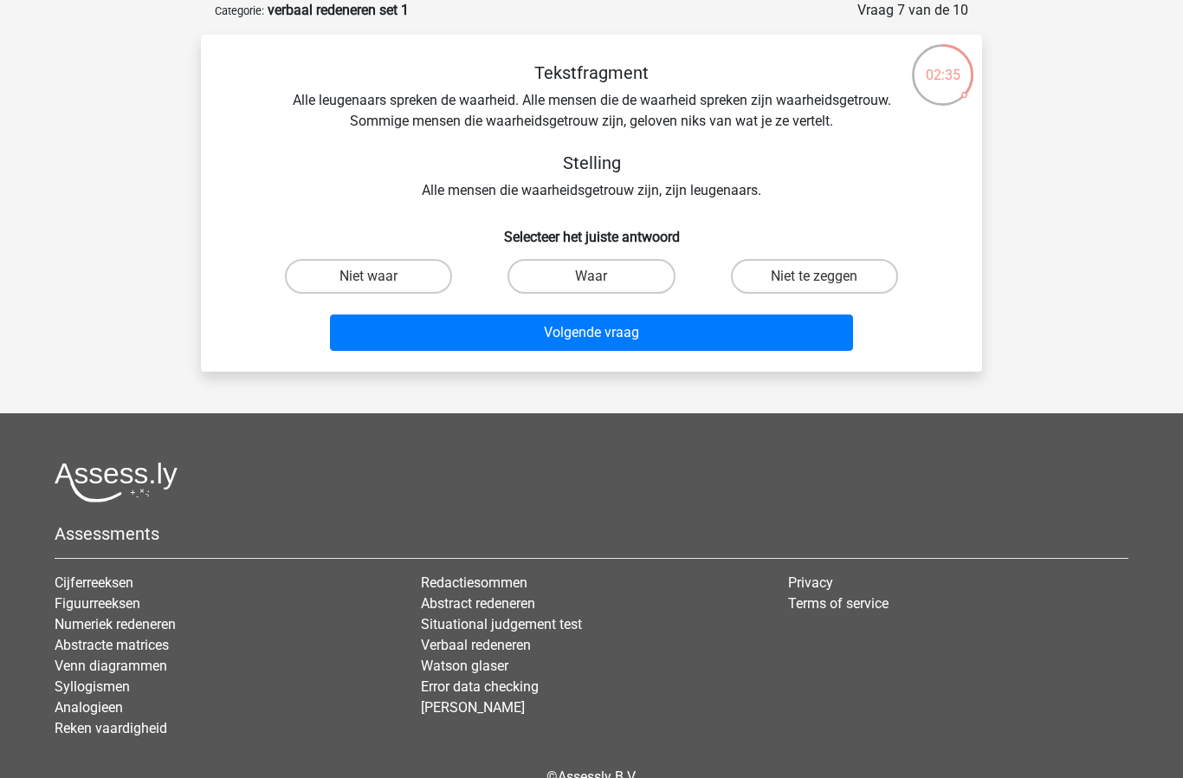
click at [850, 272] on label "Niet te zeggen" at bounding box center [814, 276] width 167 height 35
click at [825, 276] on input "Niet te zeggen" at bounding box center [819, 281] width 11 height 11
radio input "true"
click at [530, 336] on button "Volgende vraag" at bounding box center [592, 332] width 524 height 36
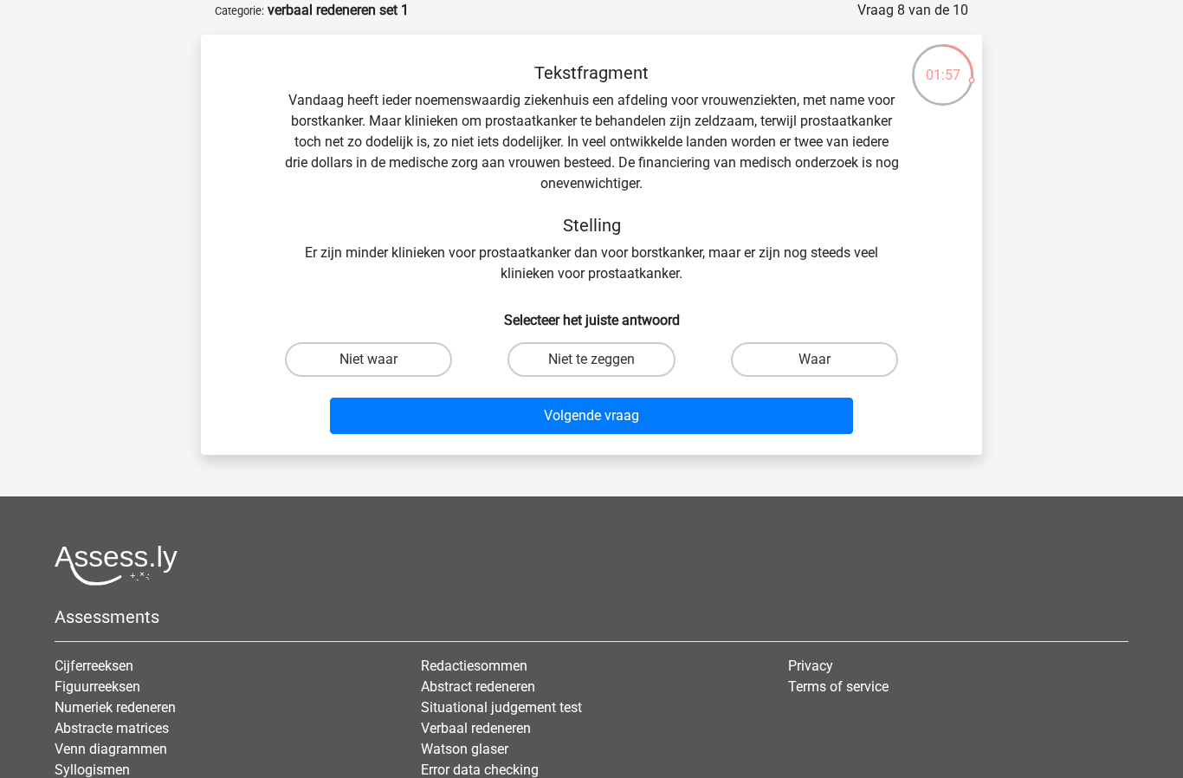
click at [838, 360] on label "Waar" at bounding box center [814, 359] width 167 height 35
click at [825, 360] on input "Waar" at bounding box center [819, 364] width 11 height 11
radio input "true"
click at [783, 415] on button "Volgende vraag" at bounding box center [592, 416] width 524 height 36
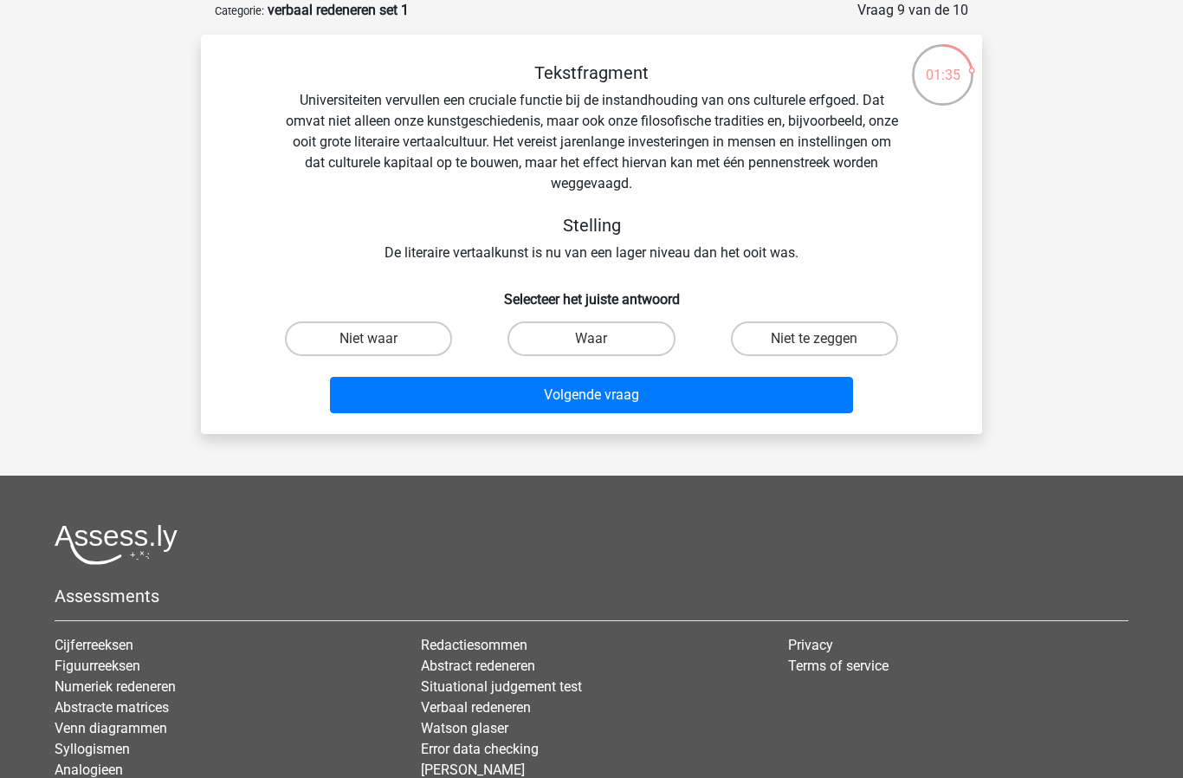
click at [608, 342] on label "Waar" at bounding box center [591, 338] width 167 height 35
click at [603, 342] on input "Waar" at bounding box center [597, 344] width 11 height 11
radio input "true"
click at [701, 392] on button "Volgende vraag" at bounding box center [592, 395] width 524 height 36
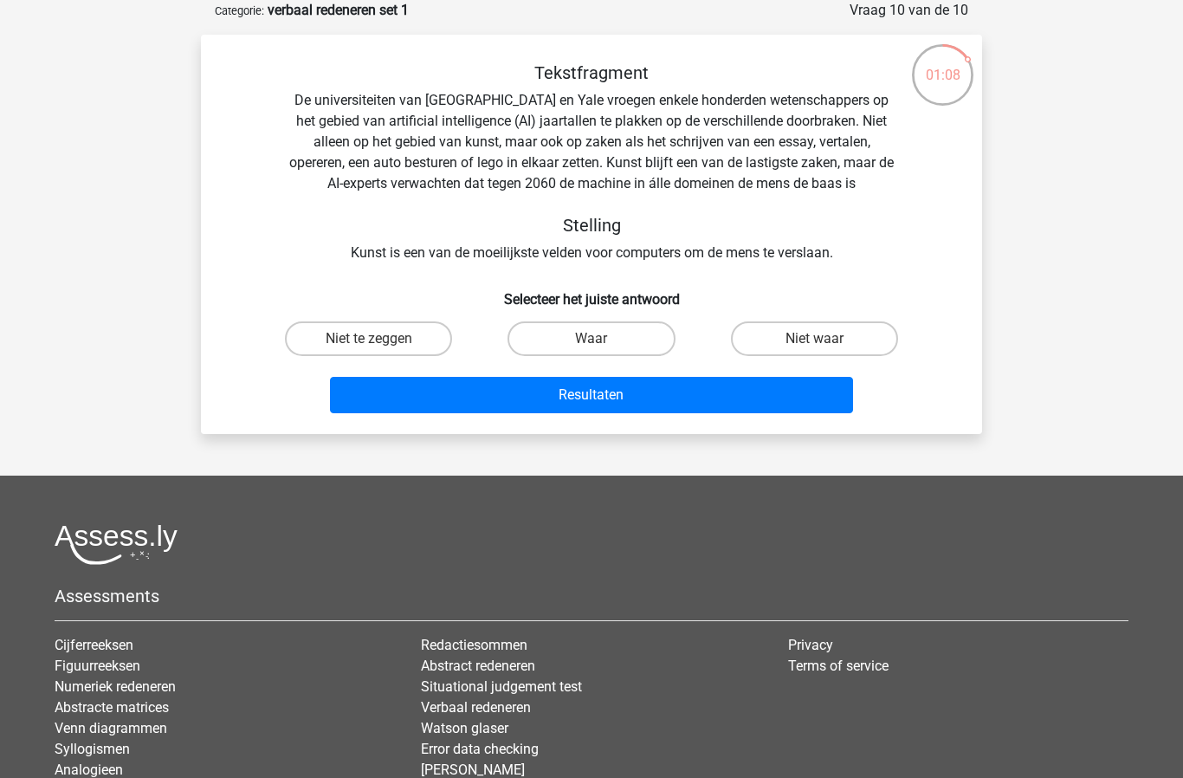
click at [380, 342] on input "Niet te zeggen" at bounding box center [374, 344] width 11 height 11
radio input "true"
click at [715, 391] on button "Resultaten" at bounding box center [592, 395] width 524 height 36
